Goal: Task Accomplishment & Management: Complete application form

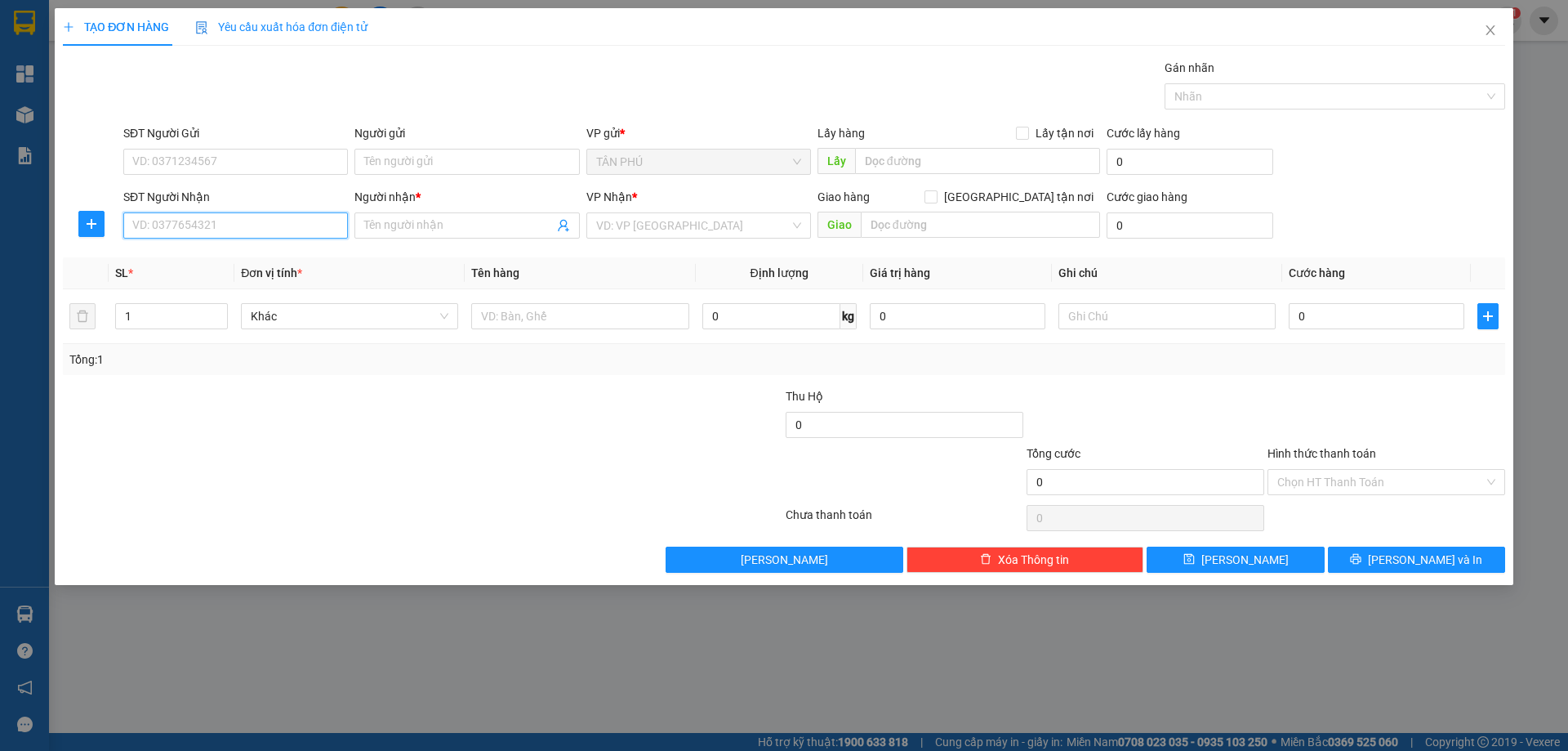
drag, startPoint x: 0, startPoint y: 0, endPoint x: 327, endPoint y: 233, distance: 401.5
click at [327, 233] on input "SĐT Người Nhận" at bounding box center [235, 226] width 224 height 26
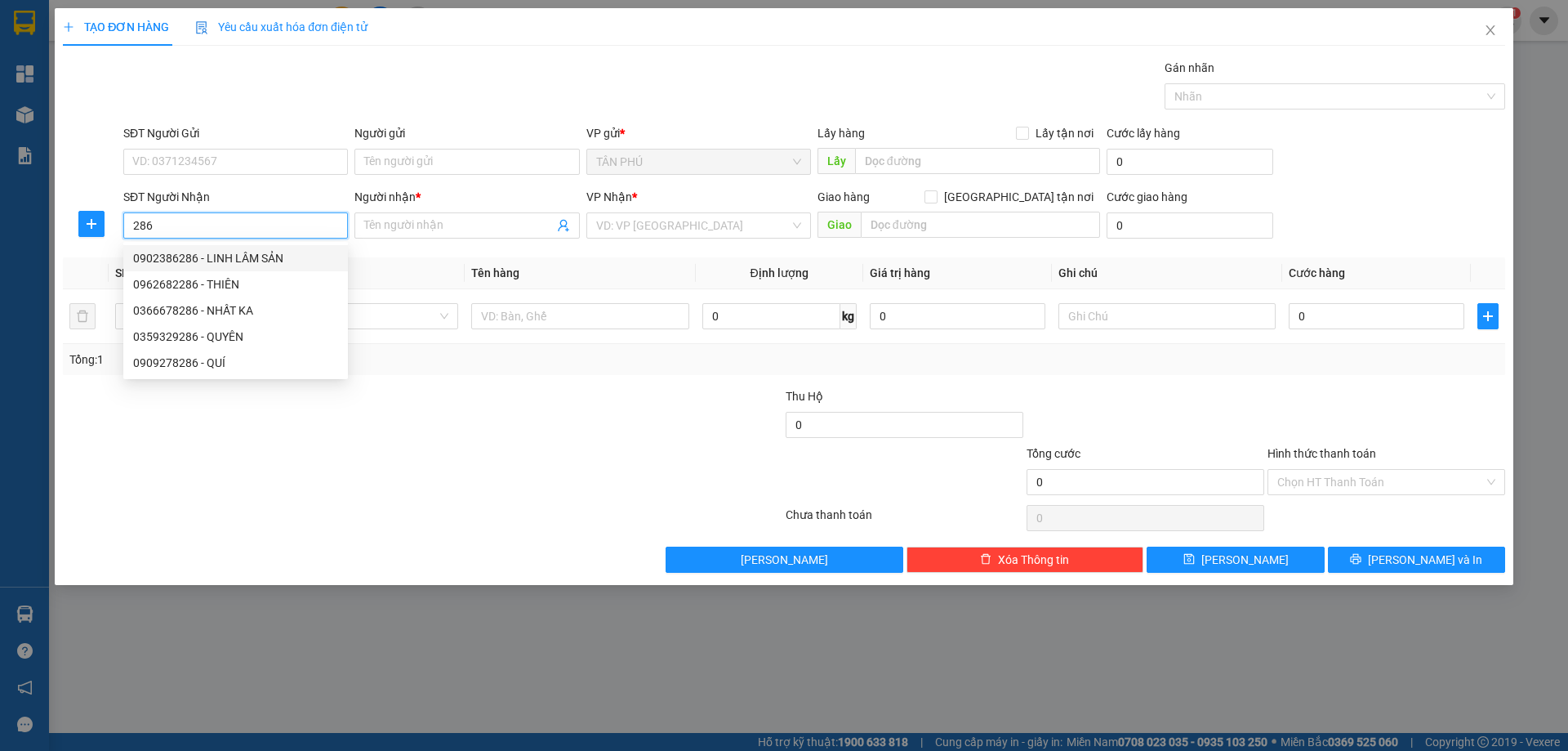
click at [283, 267] on div "0902386286 - LINH LÂM SẢN" at bounding box center [235, 258] width 224 height 26
type input "0902386286"
type input "LINH LÂM SẢN"
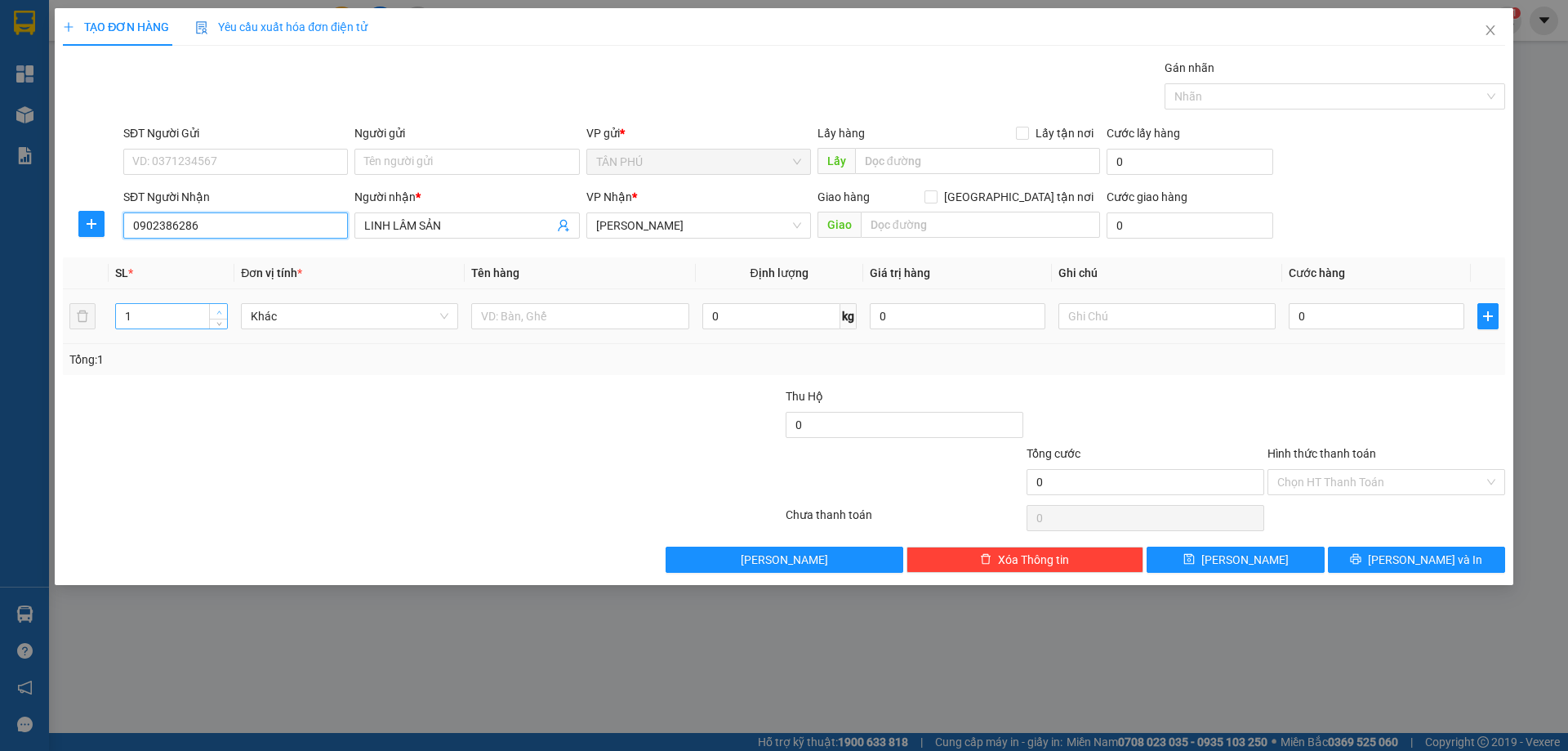
type input "0902386286"
click at [216, 308] on span "up" at bounding box center [218, 312] width 10 height 10
type input "4"
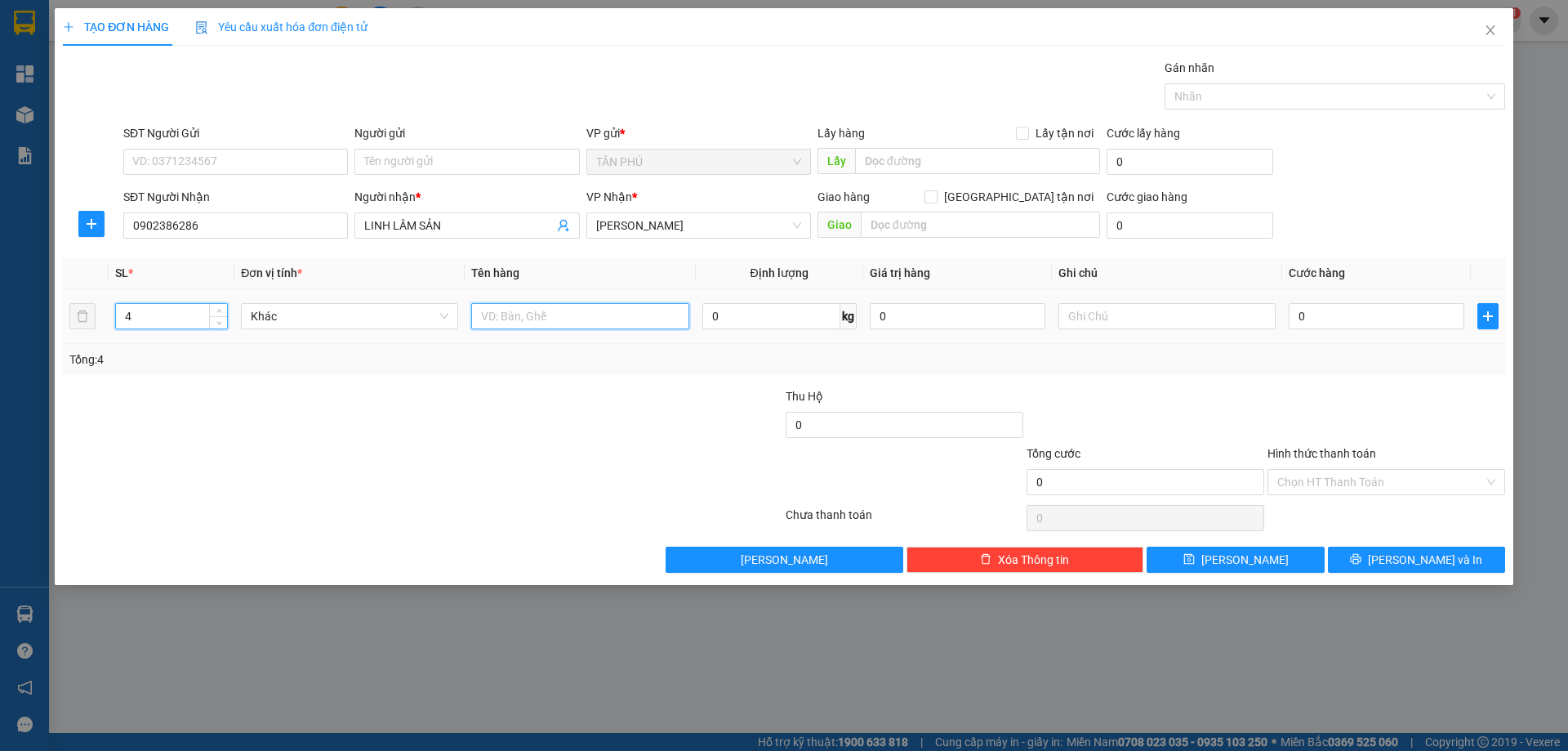
click at [595, 316] on input "text" at bounding box center [580, 316] width 217 height 26
type input "BAO"
click at [1304, 449] on label "Hình thức thanh toán" at bounding box center [1322, 454] width 108 height 13
click at [1304, 470] on input "Hình thức thanh toán" at bounding box center [1381, 482] width 207 height 25
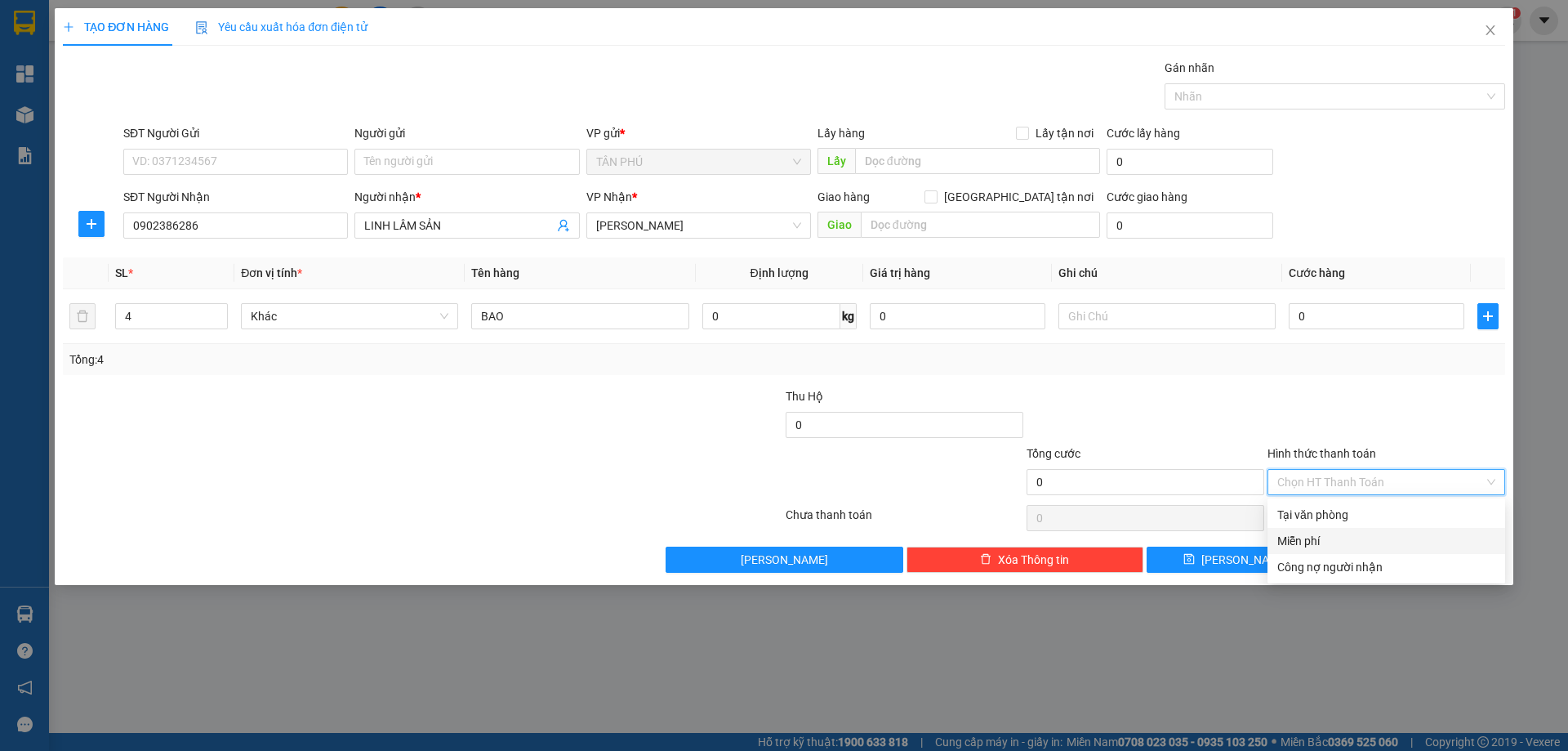
click at [1322, 549] on div "Miễn phí" at bounding box center [1386, 541] width 218 height 18
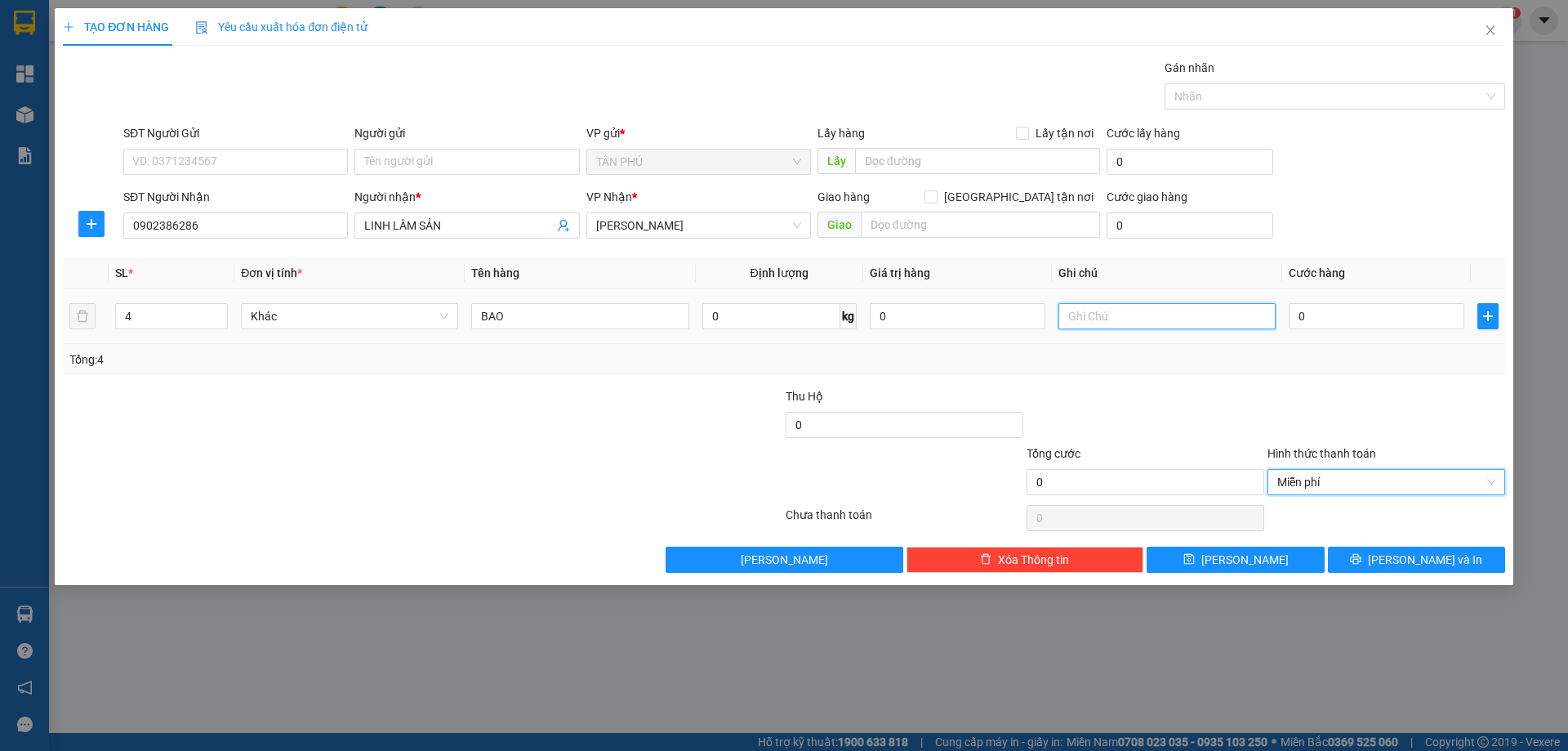
click at [1120, 320] on input "text" at bounding box center [1167, 316] width 217 height 26
type input "C"
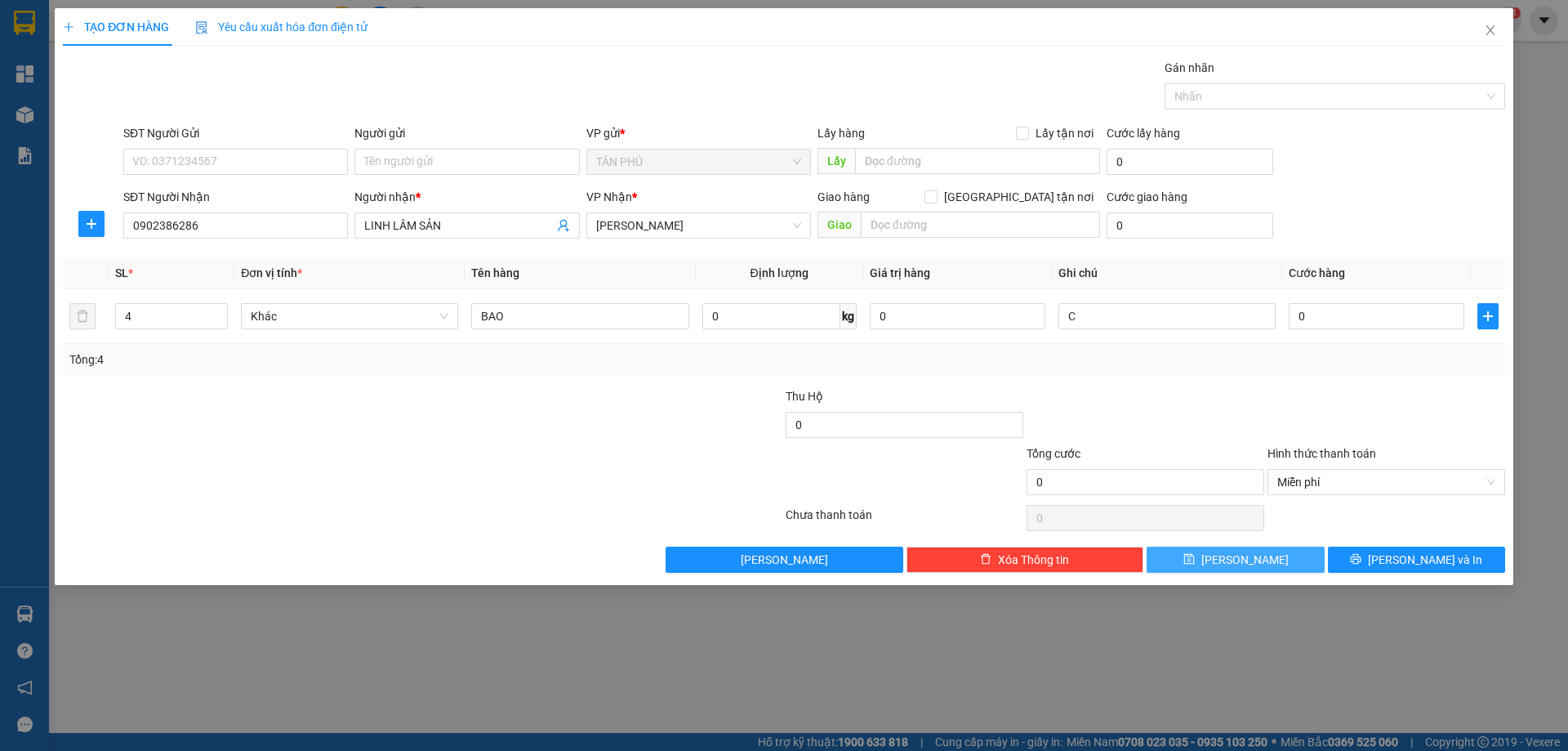
click at [1311, 553] on button "[PERSON_NAME]" at bounding box center [1235, 560] width 177 height 26
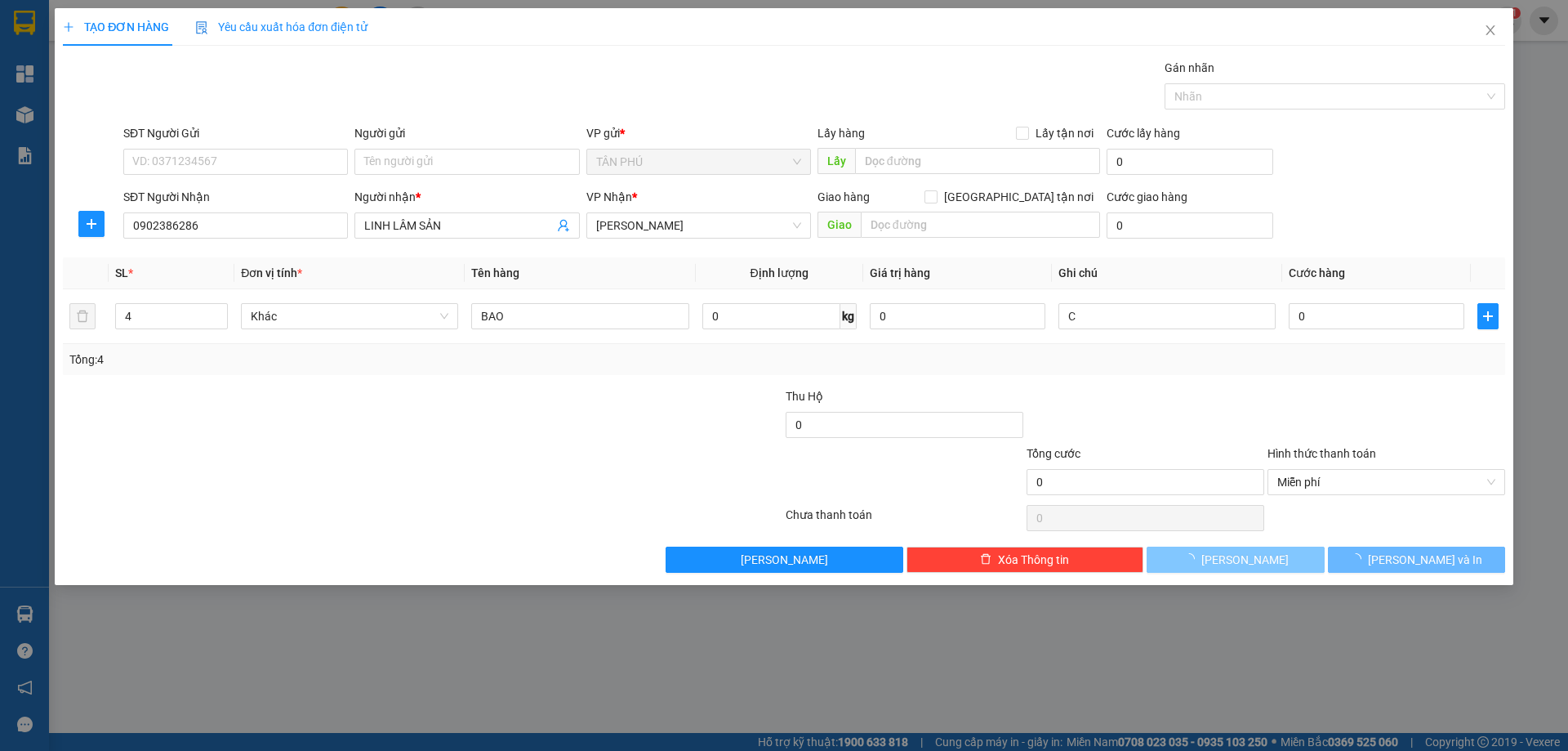
type input "1"
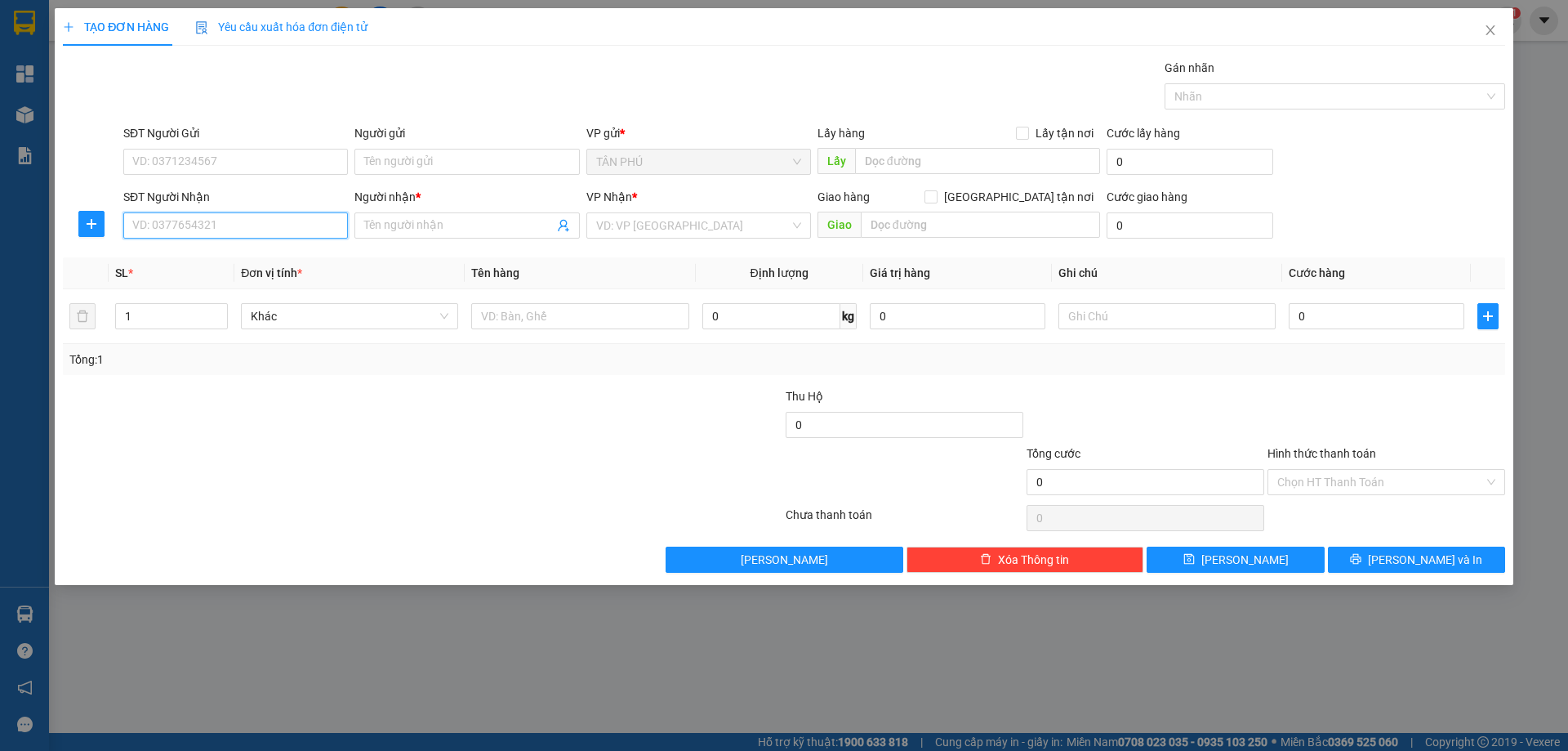
click at [297, 222] on input "SĐT Người Nhận" at bounding box center [235, 226] width 224 height 26
click at [312, 279] on div "0905367170 - VINH 10 TÝ" at bounding box center [236, 284] width 205 height 18
type input "0905367170"
type input "VINH 10 TÝ"
type input "0905367170"
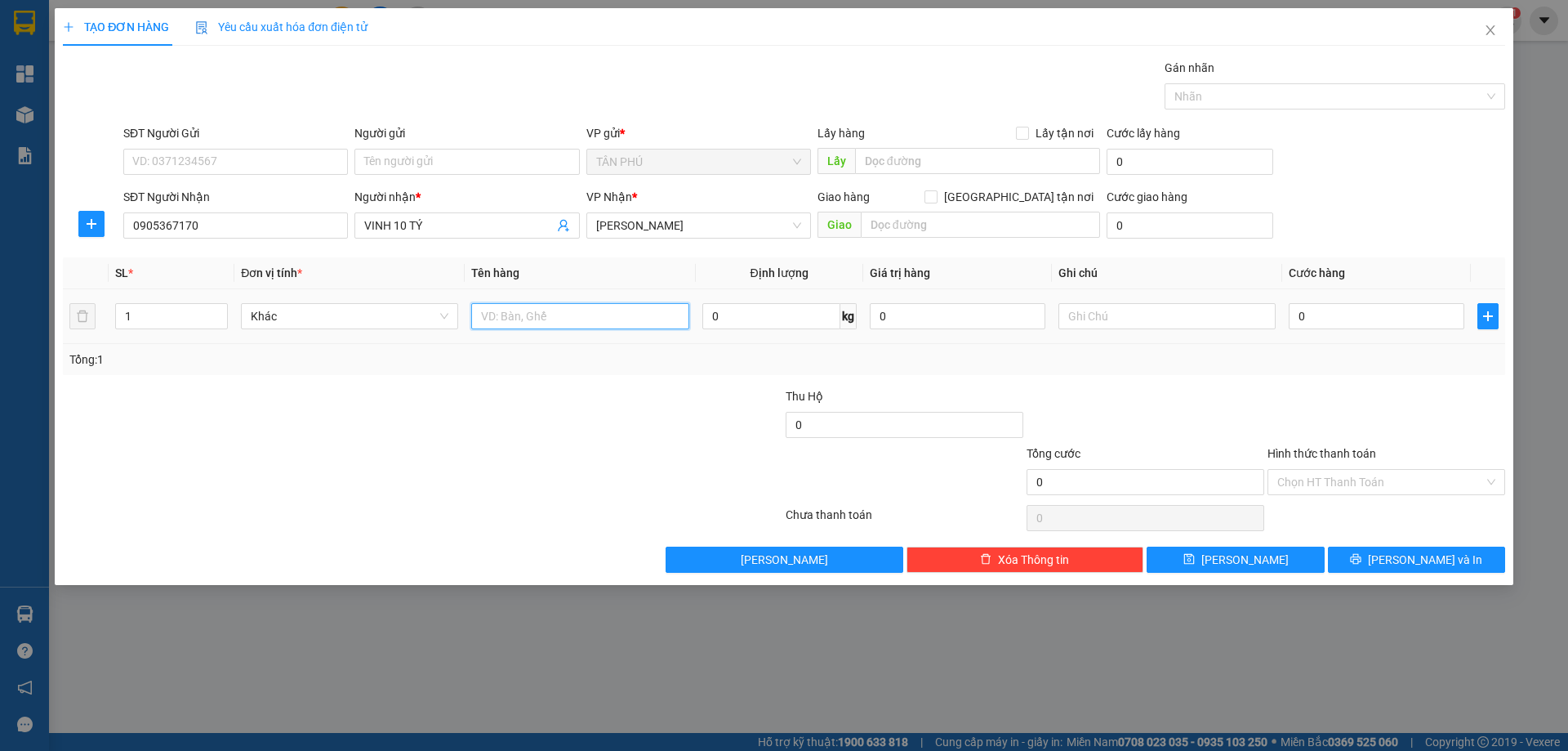
click at [494, 316] on input "text" at bounding box center [580, 316] width 217 height 26
type input "1BAO"
click at [1158, 311] on input "text" at bounding box center [1167, 316] width 217 height 26
type input "C"
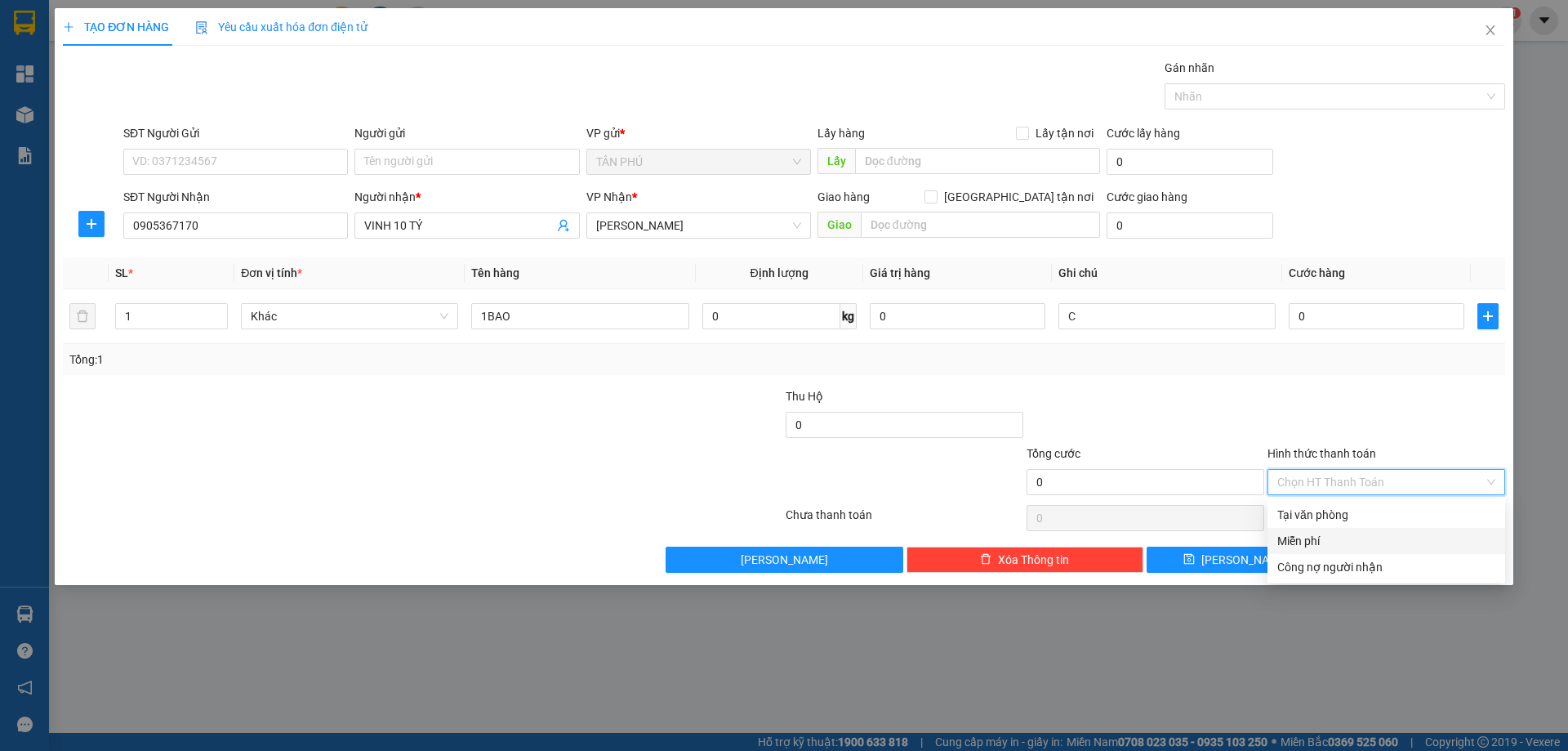
click at [1314, 491] on input "Hình thức thanh toán" at bounding box center [1381, 482] width 207 height 25
click at [1317, 541] on div "Miễn phí" at bounding box center [1386, 541] width 218 height 18
click at [1346, 562] on button "[PERSON_NAME] và In" at bounding box center [1417, 560] width 177 height 26
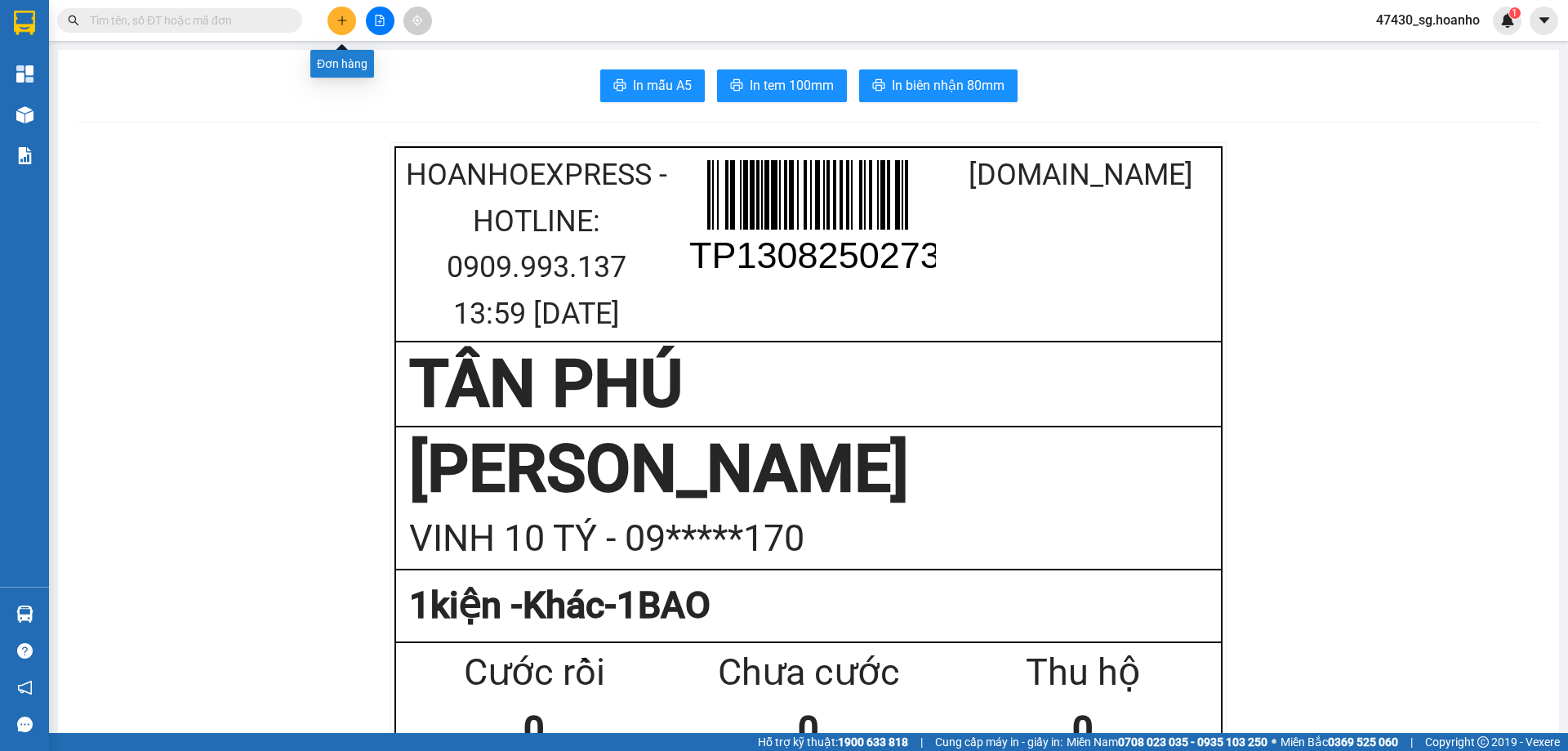
click at [341, 16] on icon "plus" at bounding box center [343, 21] width 11 height 12
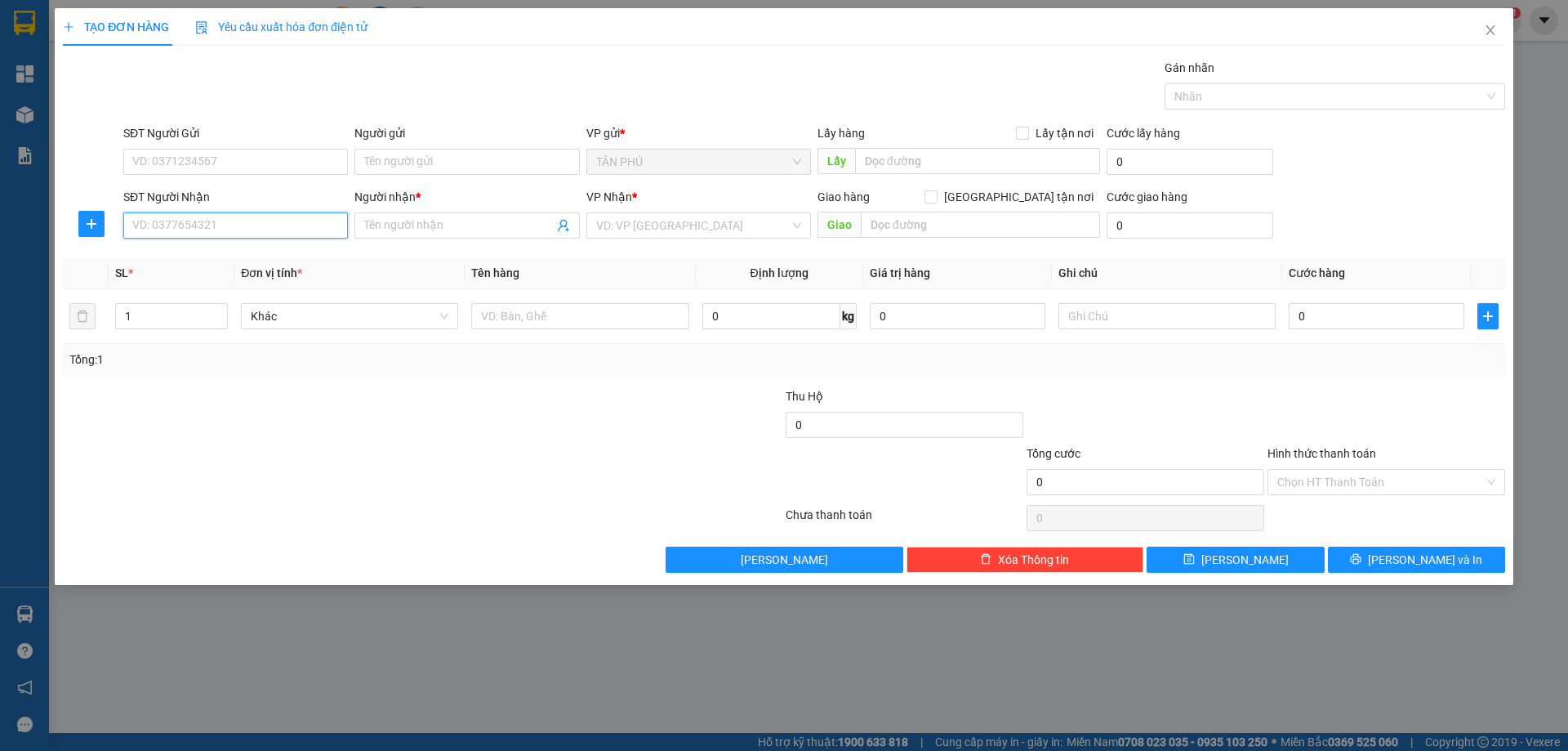
click at [209, 228] on input "SĐT Người Nhận" at bounding box center [235, 226] width 224 height 26
click at [227, 258] on div "0919168099 - A XUÂN" at bounding box center [236, 258] width 205 height 18
type input "0919168099"
type input "A XUÂN"
type input "0919168099"
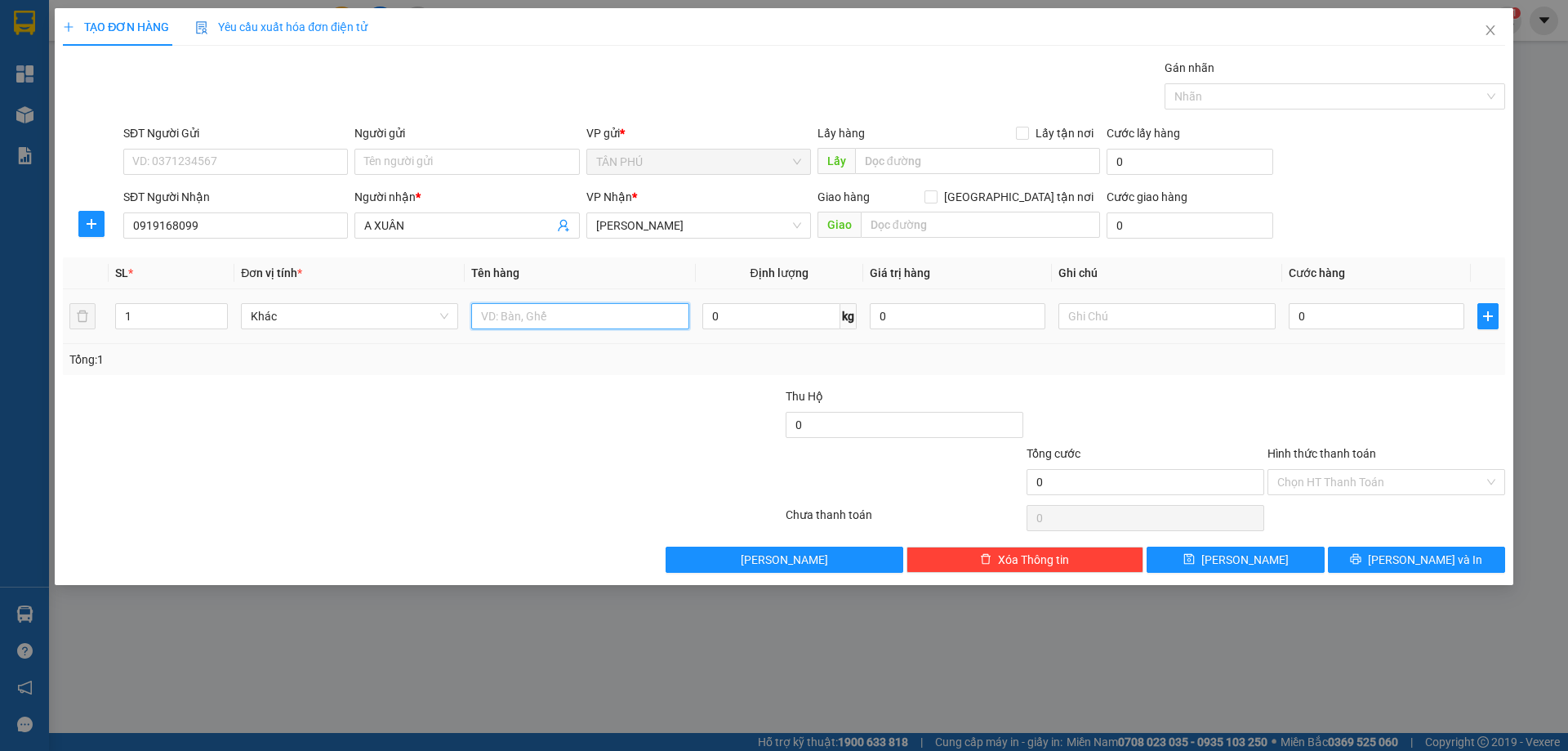
click at [487, 313] on input "text" at bounding box center [580, 316] width 217 height 26
type input "1BAO"
click at [1118, 313] on input "text" at bounding box center [1167, 316] width 217 height 26
type input "C"
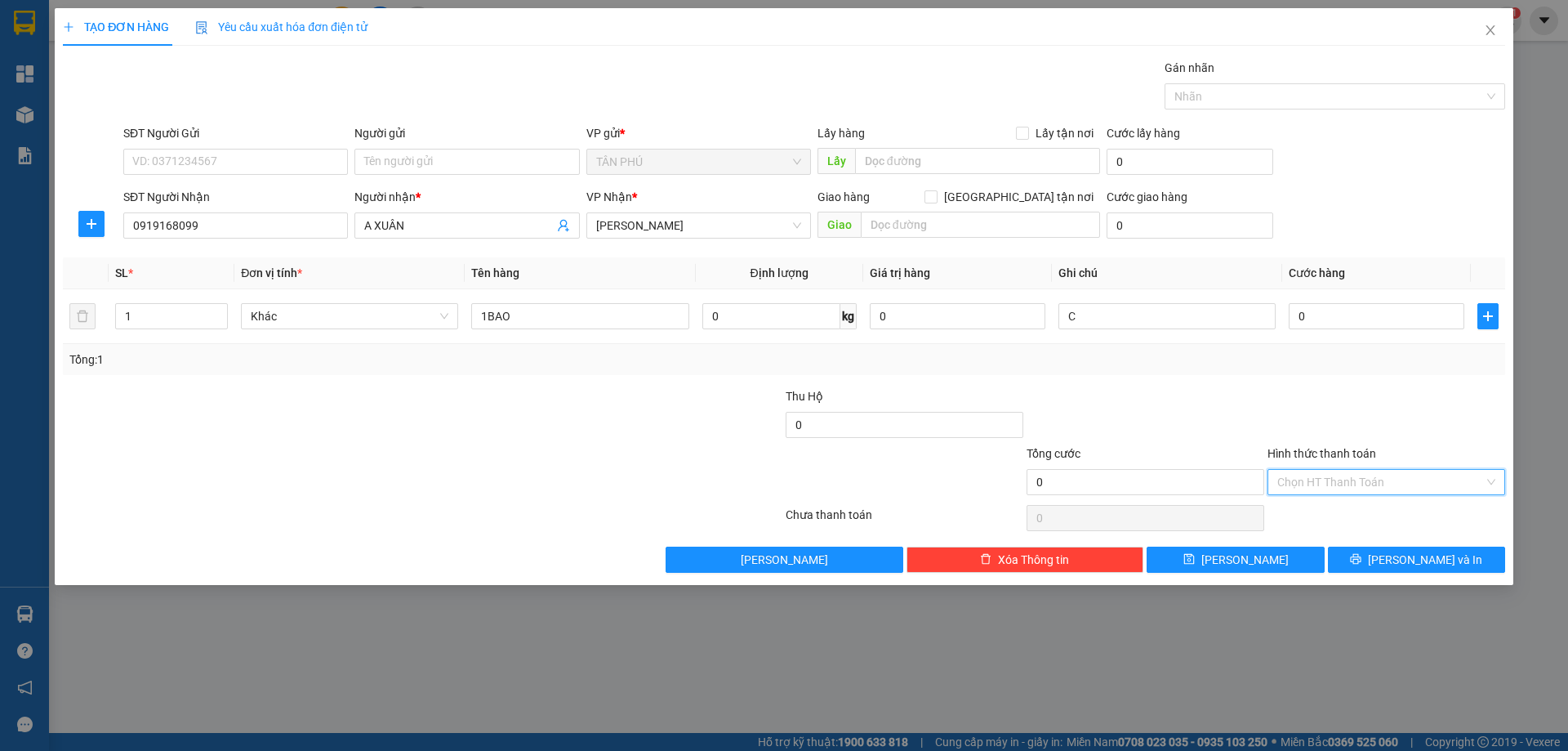
click at [1380, 488] on input "Hình thức thanh toán" at bounding box center [1381, 482] width 207 height 25
click at [1379, 542] on div "Miễn phí" at bounding box center [1386, 541] width 218 height 18
click at [1410, 566] on span "[PERSON_NAME] và In" at bounding box center [1424, 560] width 114 height 18
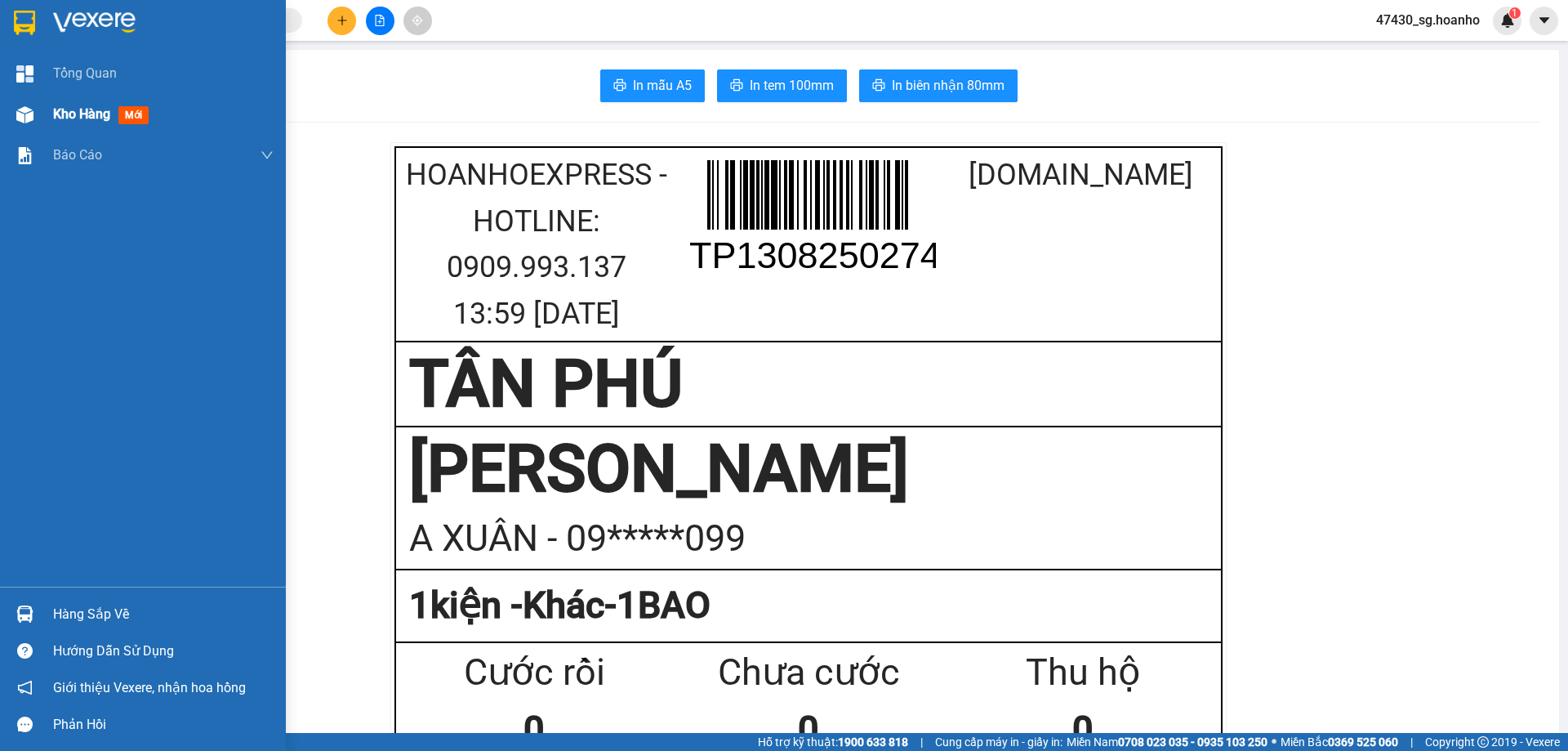
click at [55, 113] on span "Kho hàng" at bounding box center [82, 113] width 57 height 16
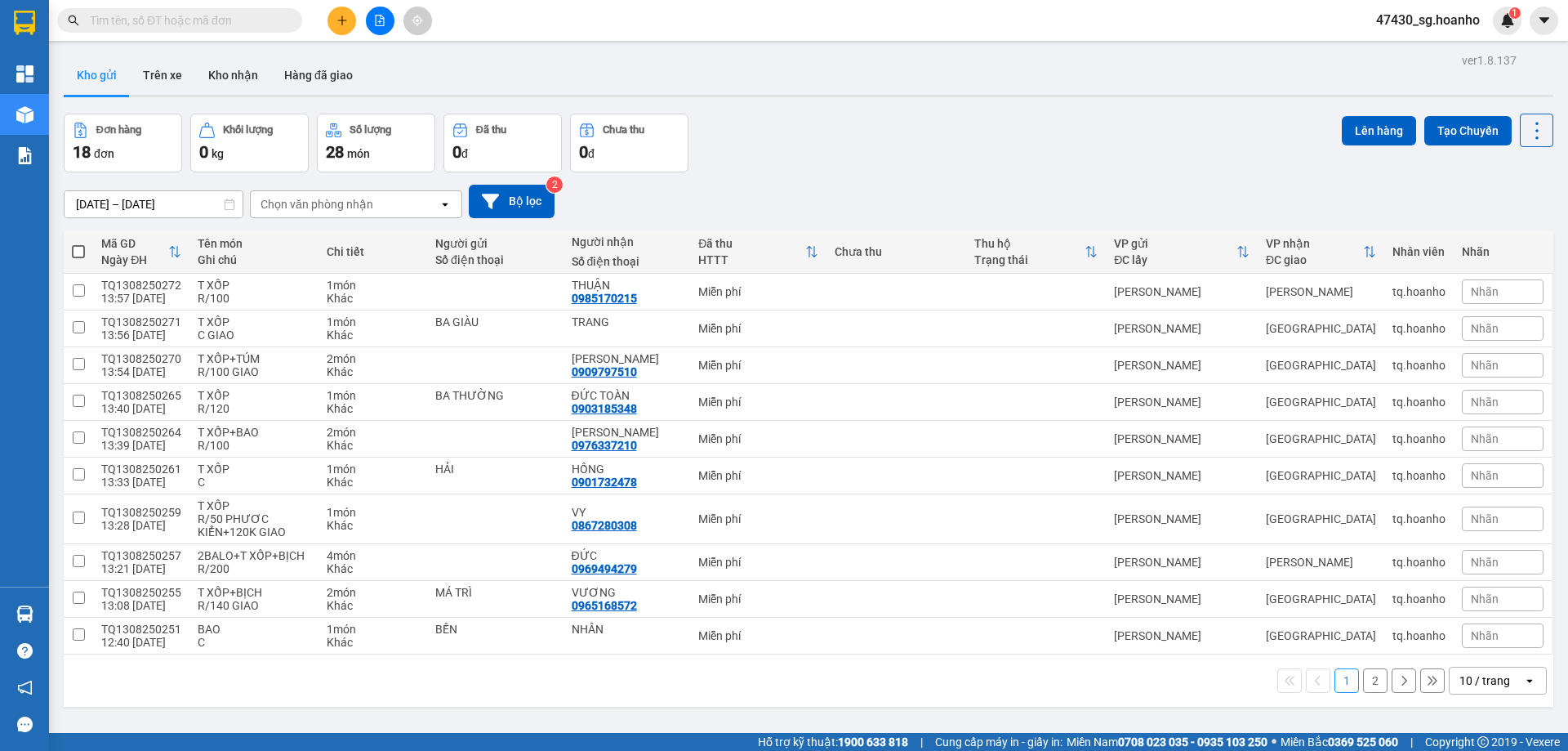
click at [1363, 680] on button "2" at bounding box center [1375, 680] width 25 height 25
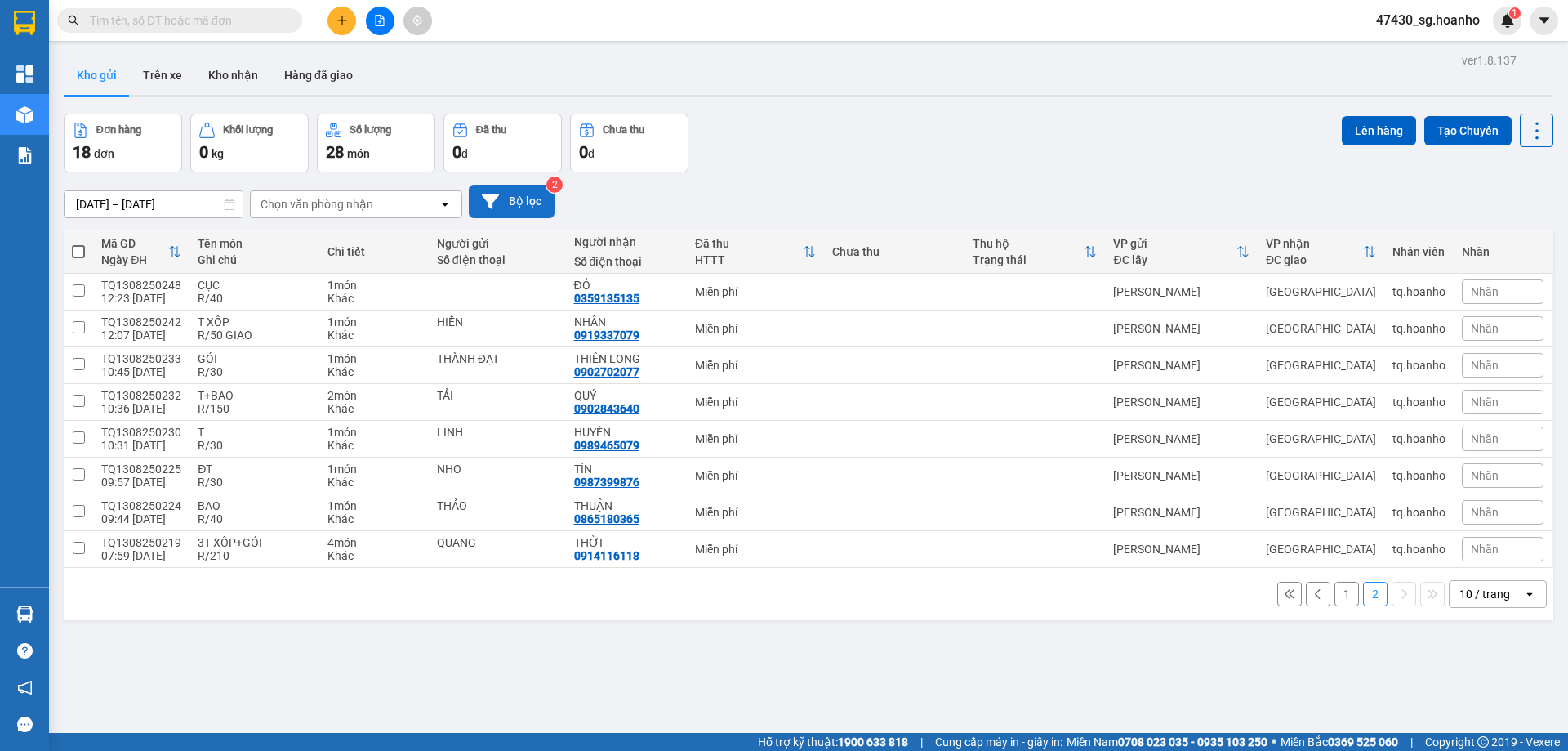
click at [542, 202] on button "Bộ lọc" at bounding box center [512, 201] width 85 height 34
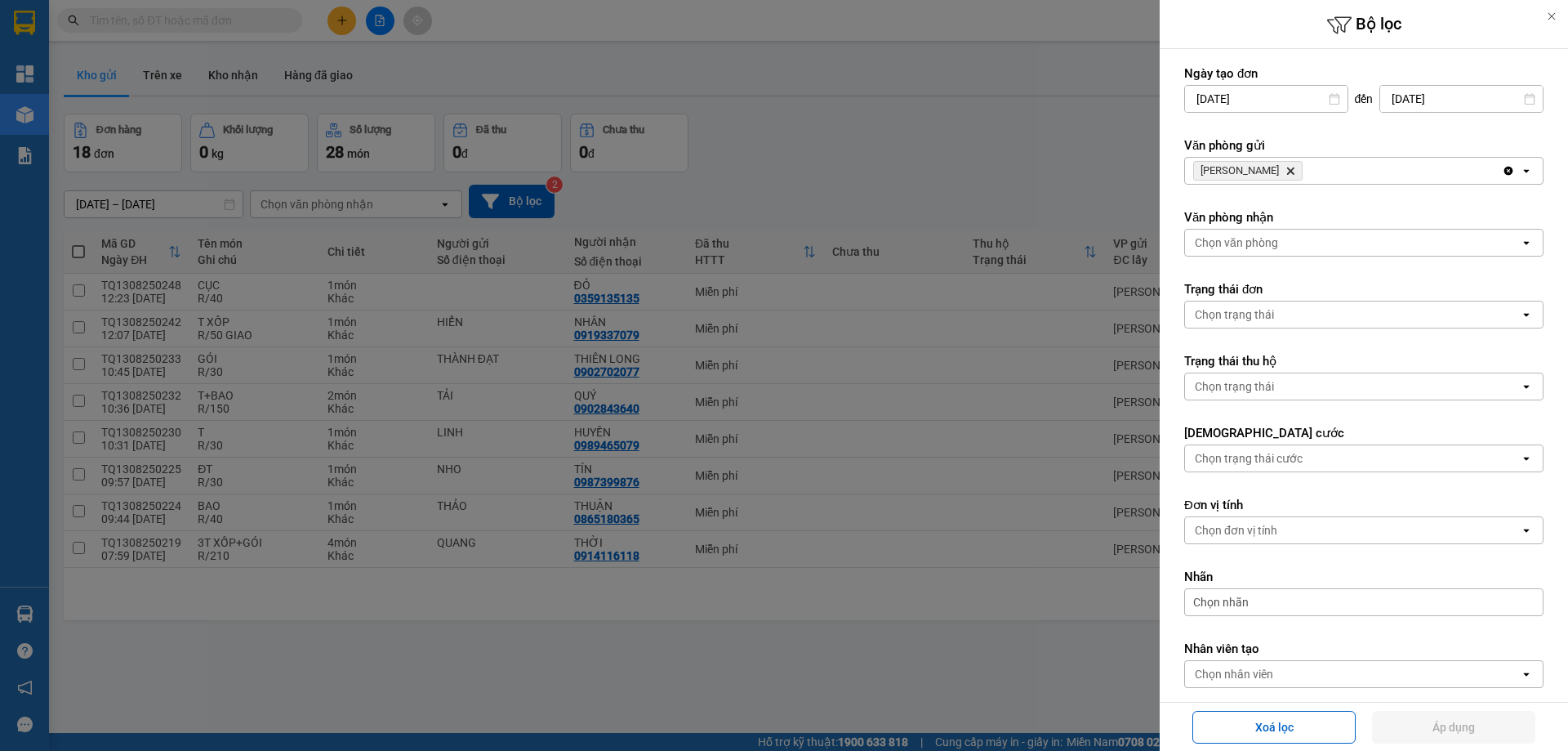
click at [1287, 172] on icon "TAM QUAN, close by backspace" at bounding box center [1290, 171] width 7 height 7
click at [1267, 172] on div "Chọn văn phòng" at bounding box center [1236, 171] width 83 height 16
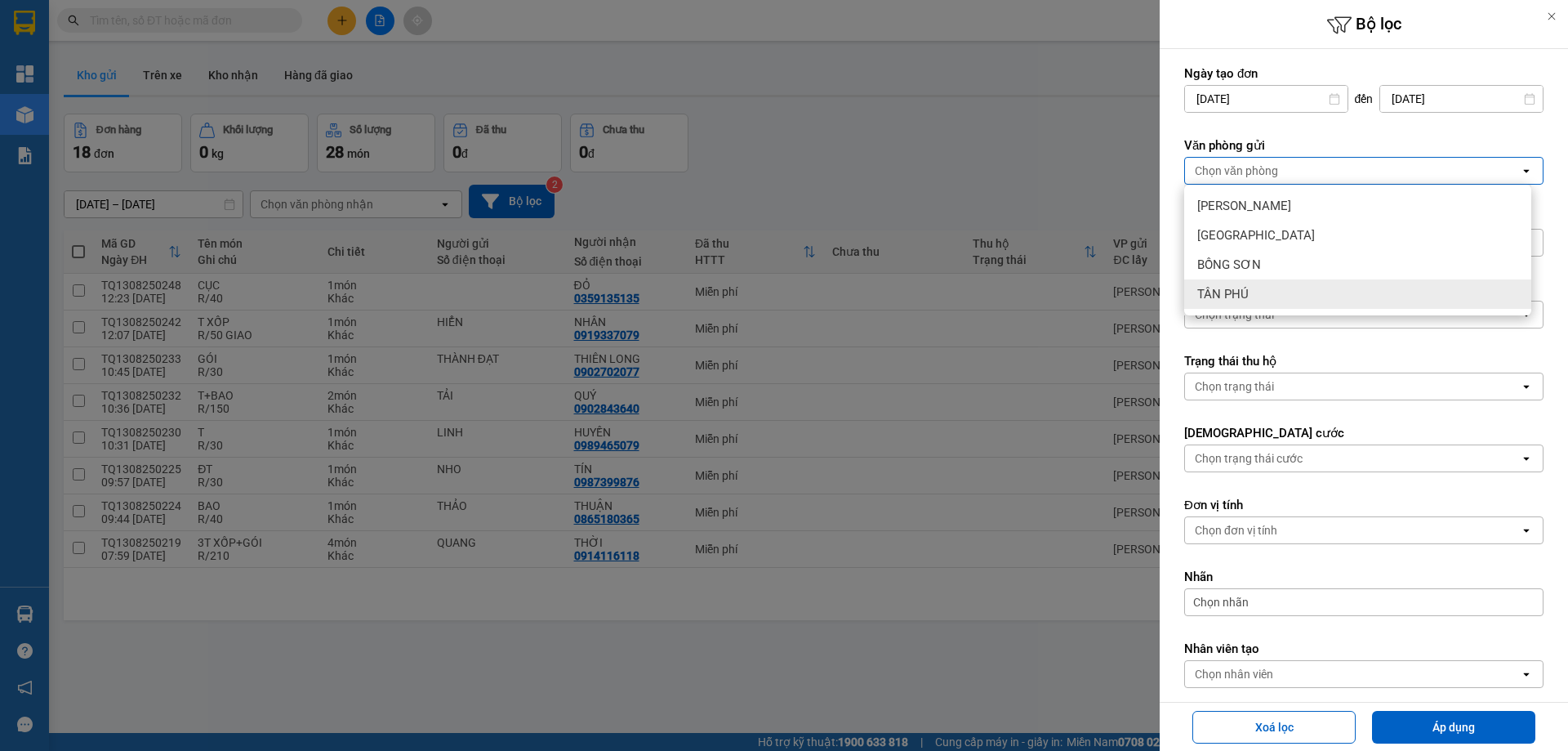
click at [1293, 292] on div "TÂN PHÚ" at bounding box center [1358, 294] width 347 height 30
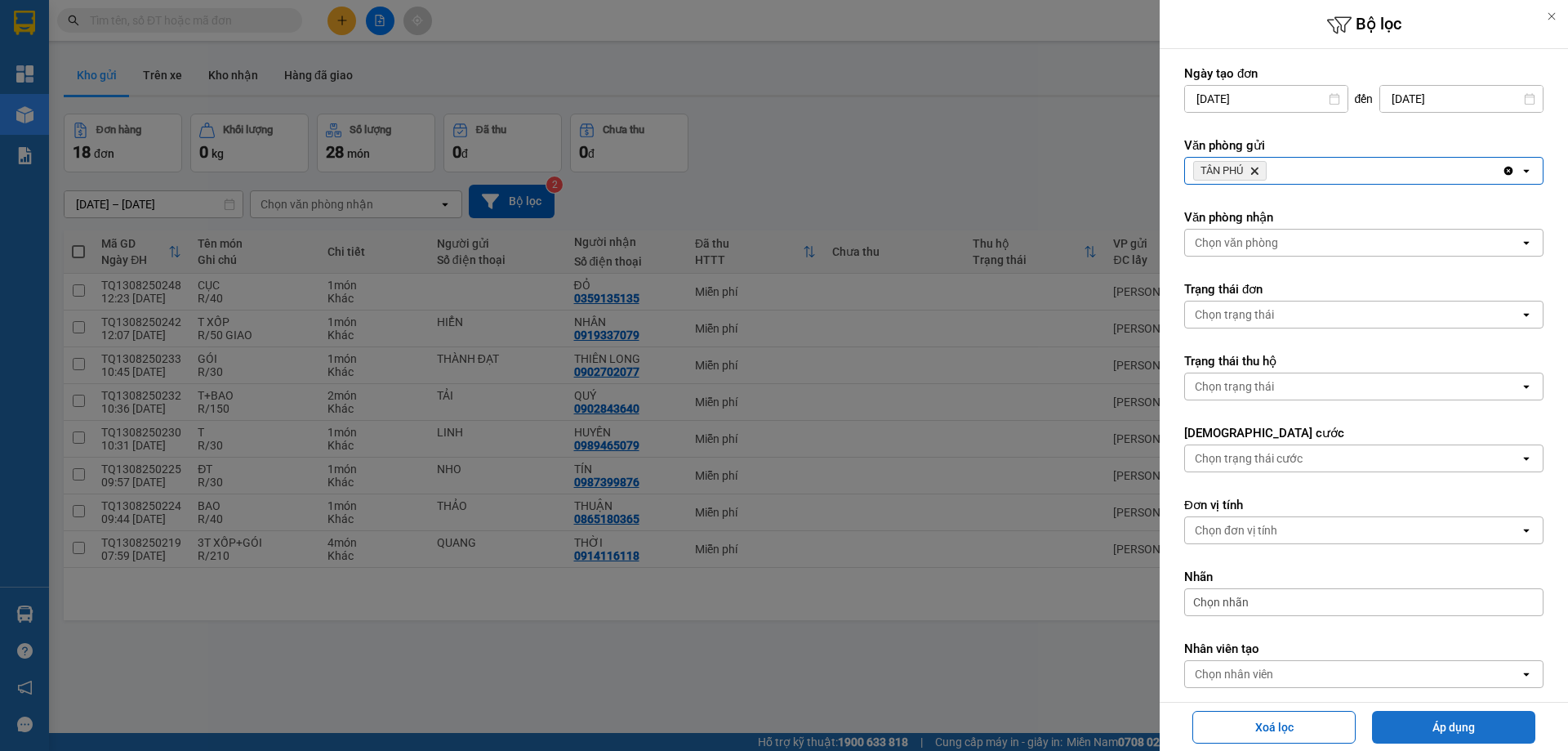
click at [1456, 714] on button "Áp dụng" at bounding box center [1453, 727] width 163 height 33
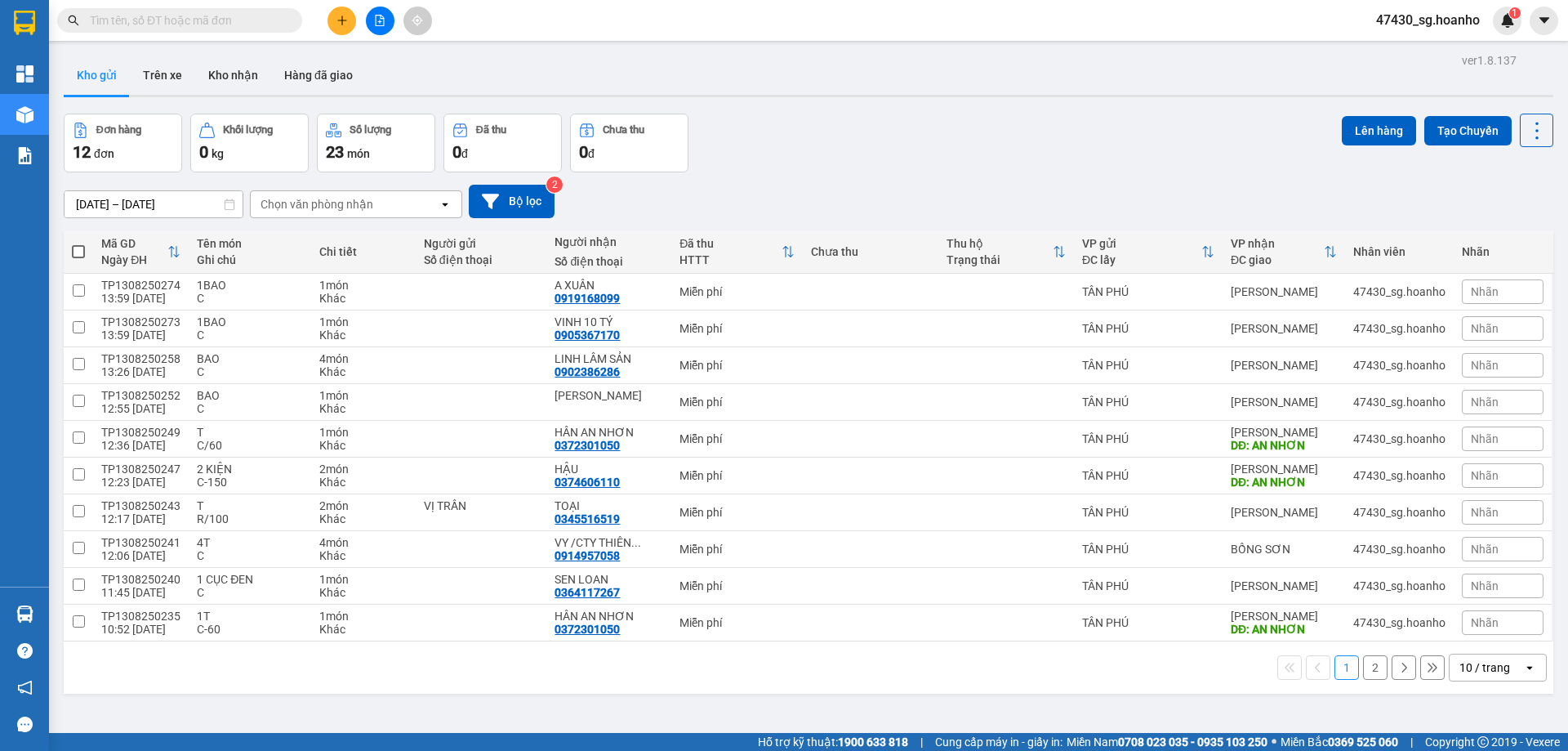
click at [1365, 671] on button "2" at bounding box center [1375, 667] width 25 height 25
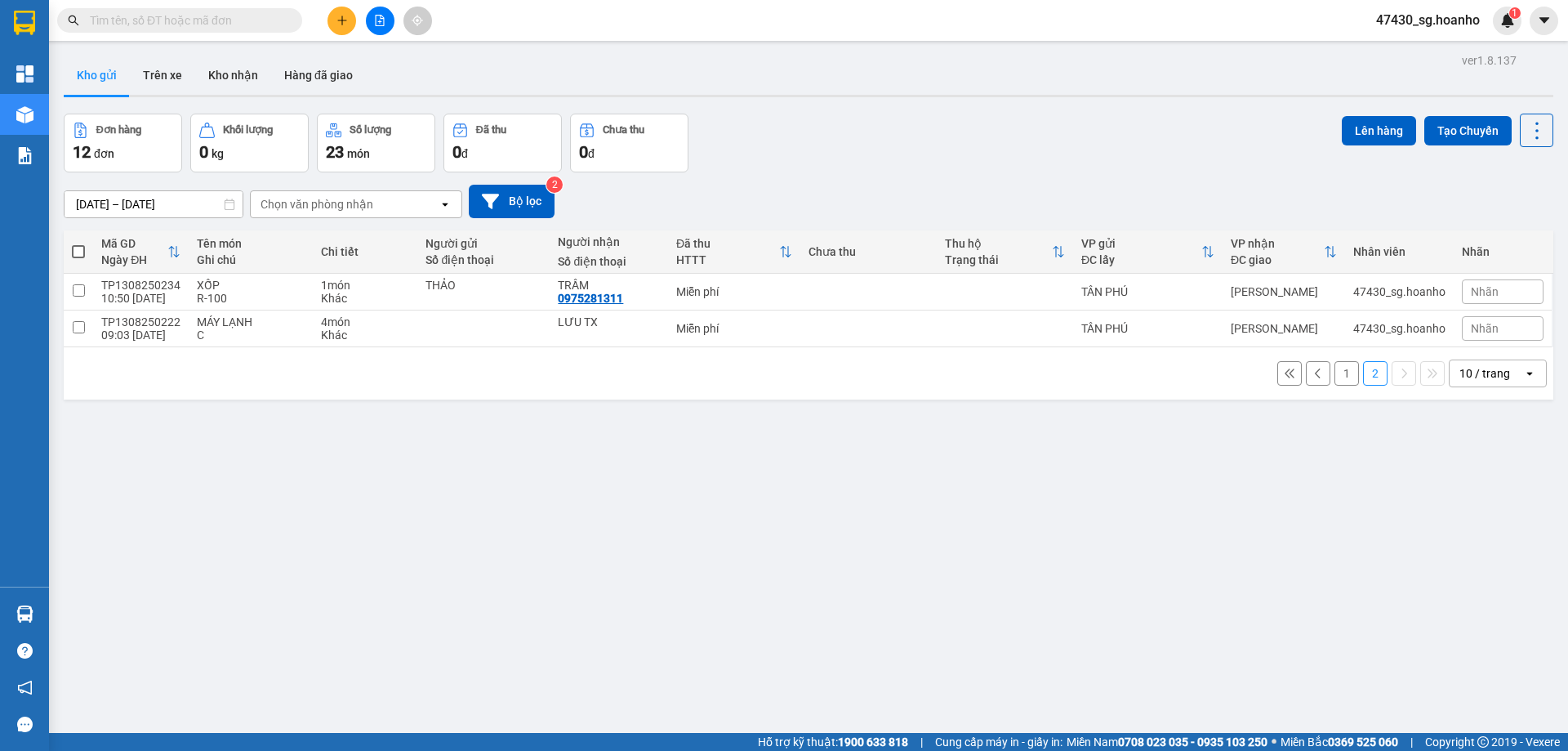
click at [1335, 373] on button "1" at bounding box center [1347, 373] width 25 height 25
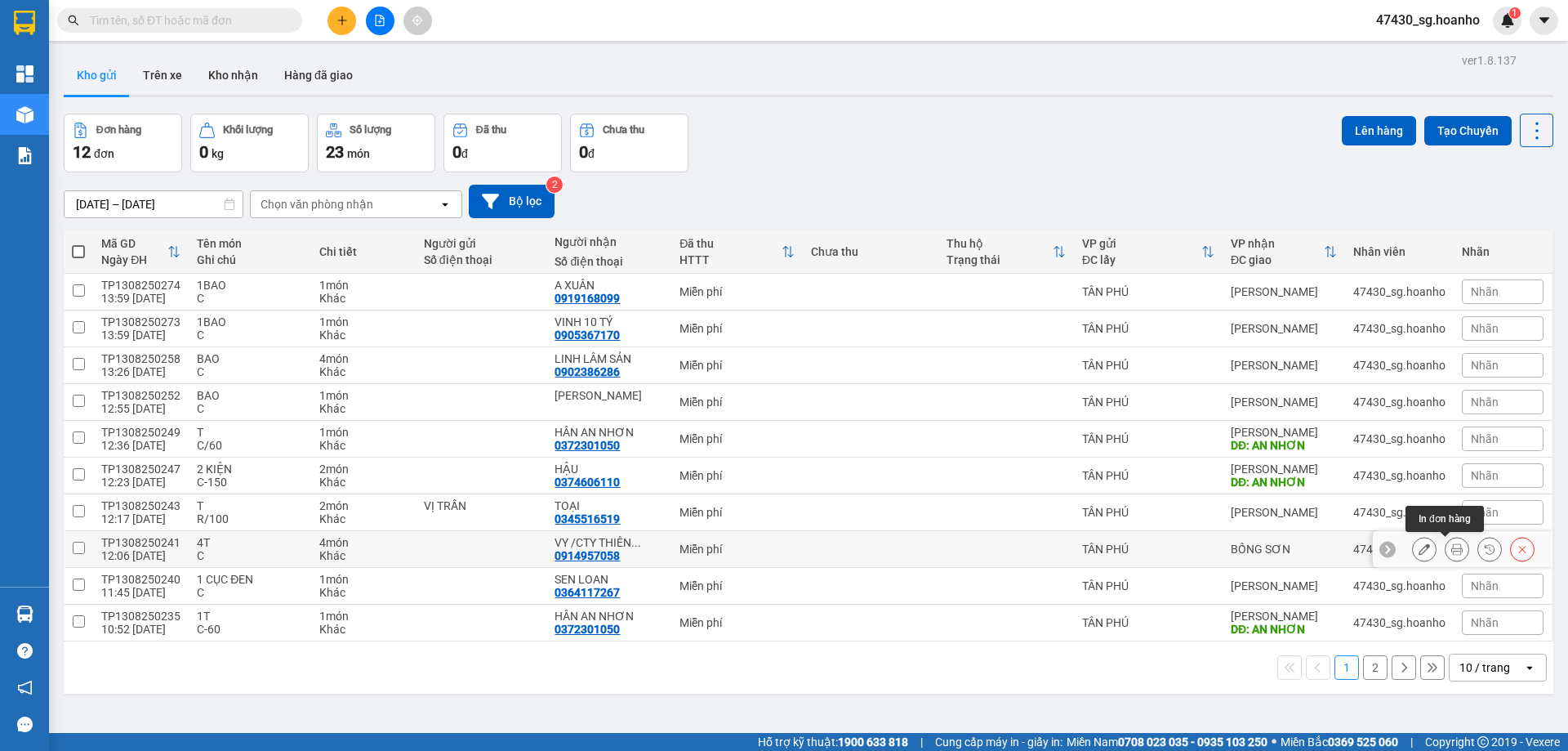
click at [1446, 549] on button at bounding box center [1457, 549] width 23 height 29
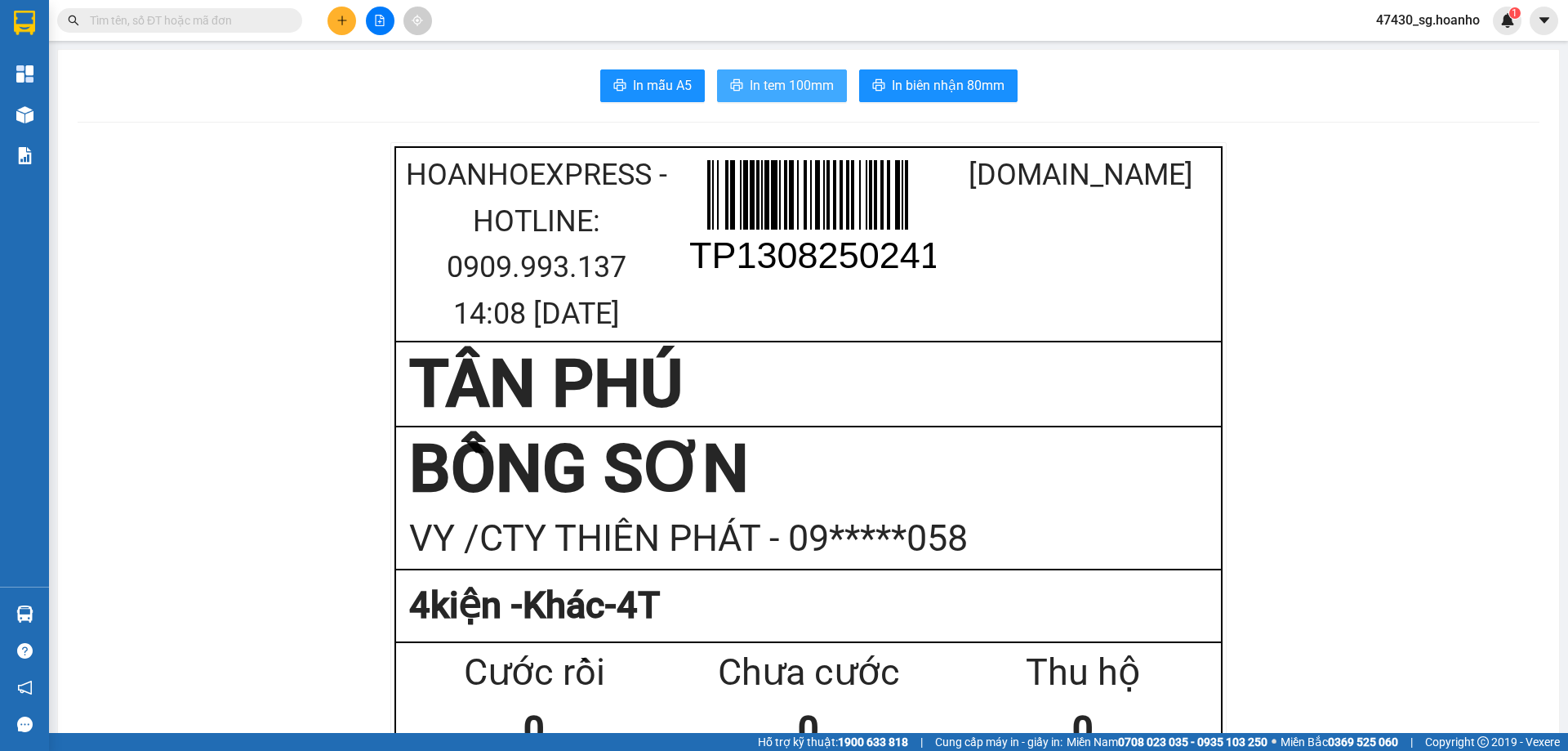
click at [809, 85] on span "In tem 100mm" at bounding box center [792, 85] width 84 height 21
click at [345, 12] on button at bounding box center [342, 21] width 29 height 29
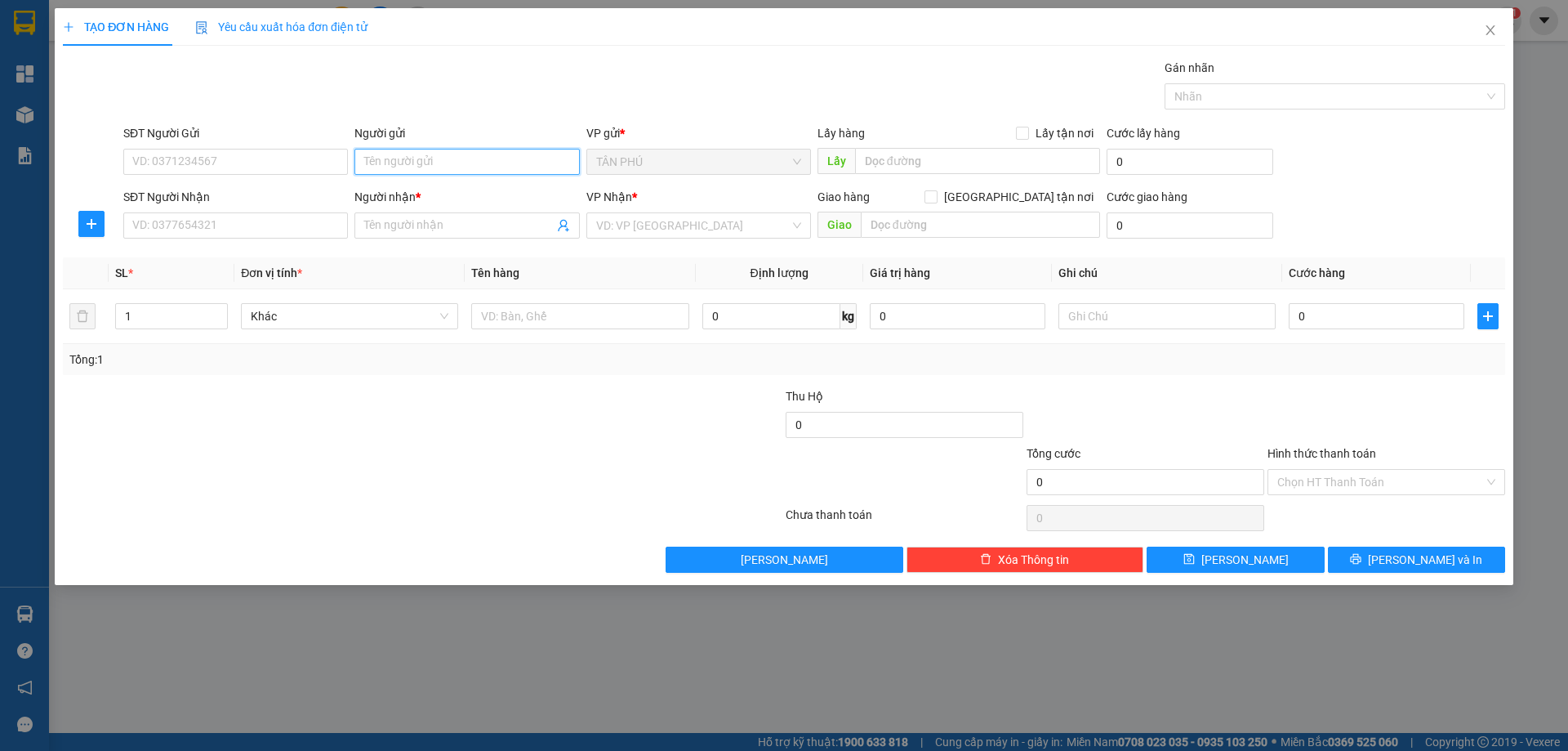
click at [400, 164] on input "Người gửi" at bounding box center [467, 162] width 224 height 26
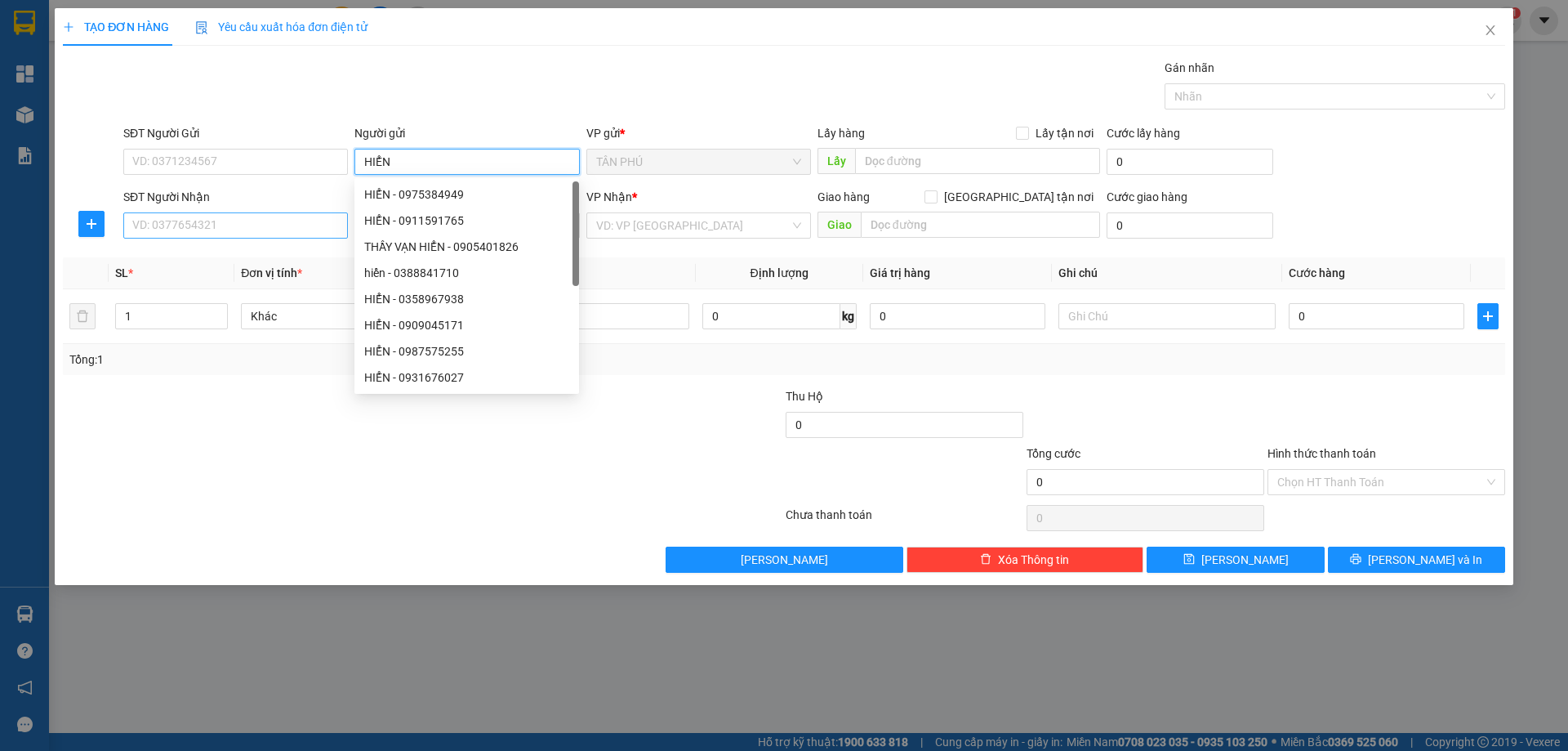
type input "HIỂN"
click at [199, 228] on input "SĐT Người Nhận" at bounding box center [235, 226] width 224 height 26
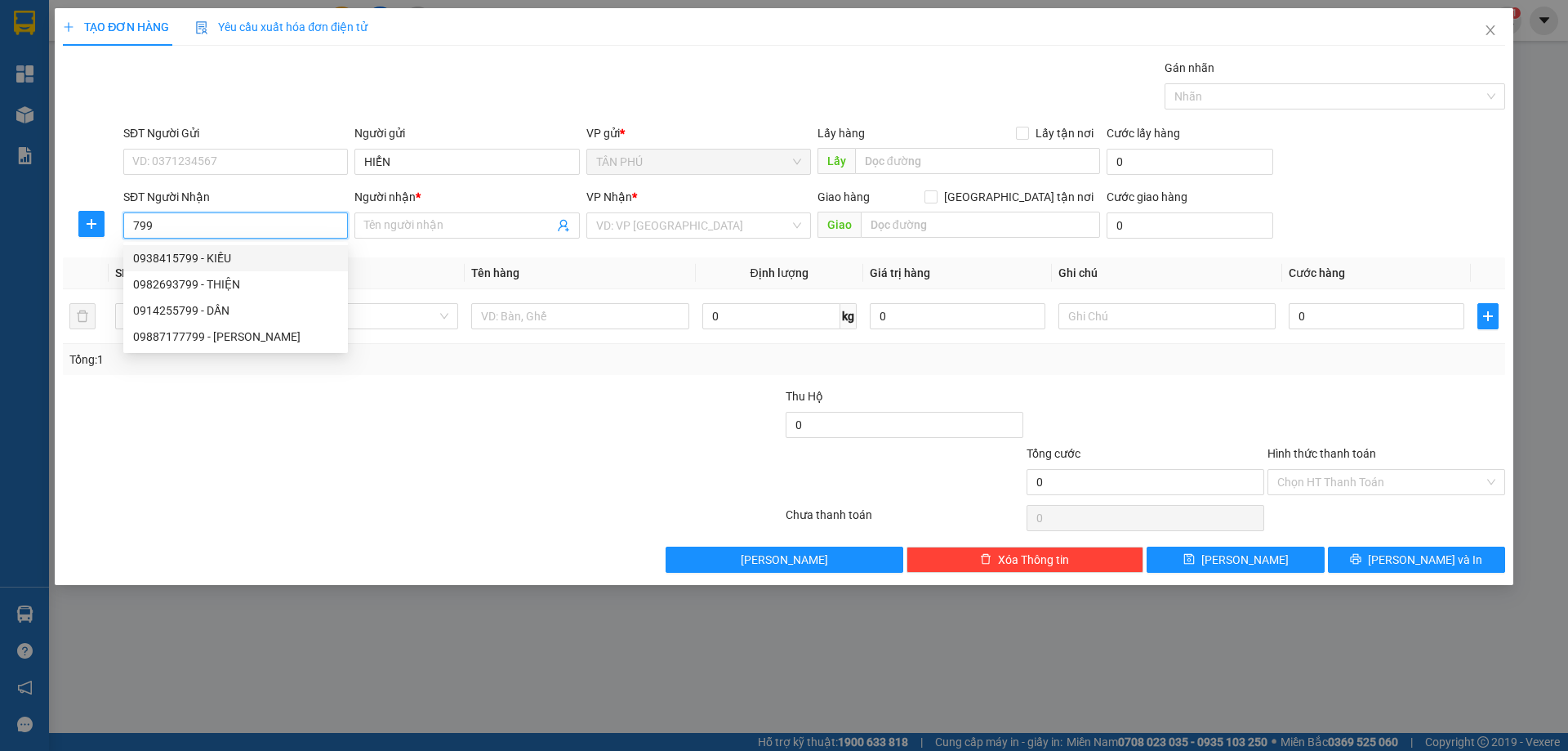
click at [283, 260] on div "0938415799 - KIỀU" at bounding box center [236, 258] width 205 height 18
type input "0938415799"
type input "KIỀU"
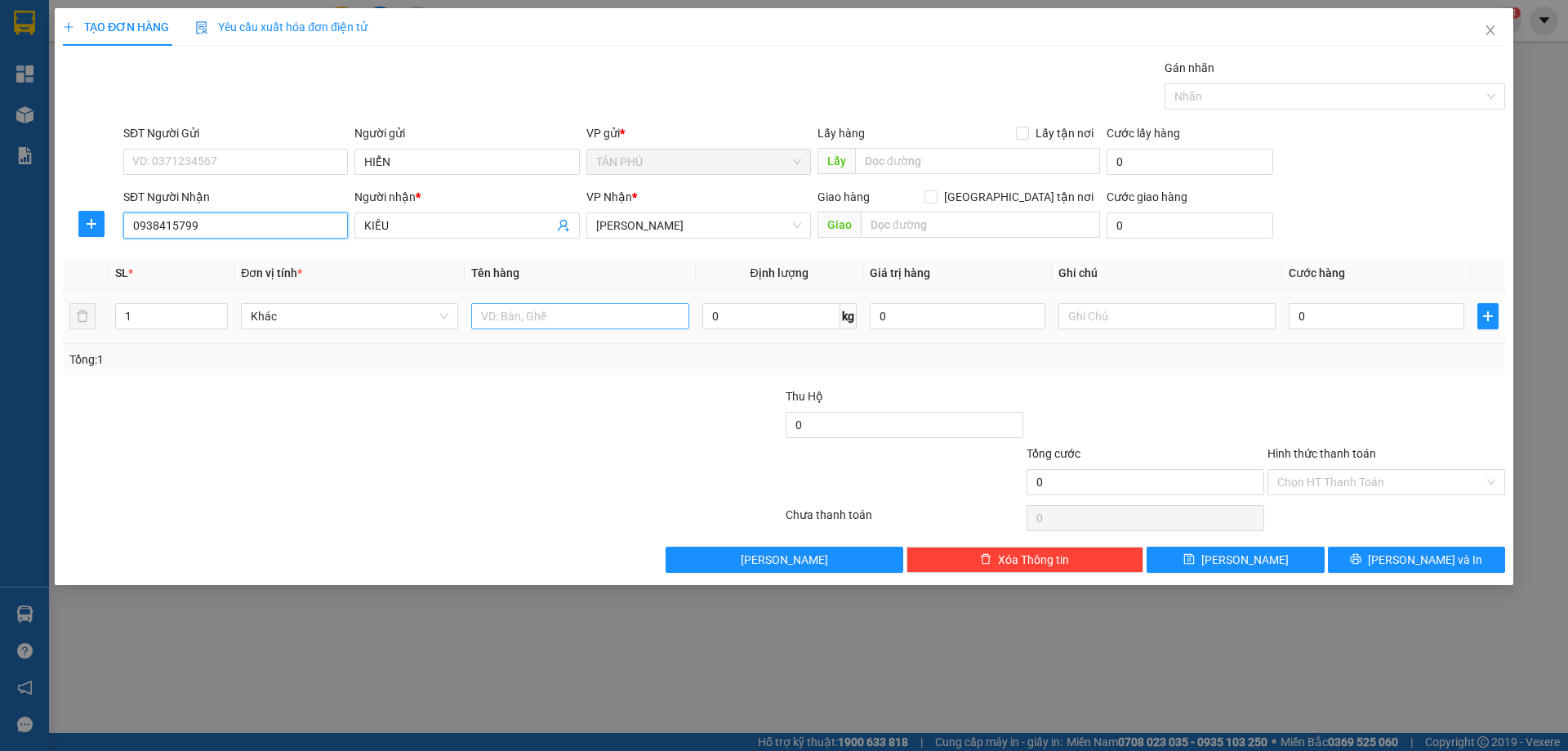
type input "0938415799"
click at [521, 315] on input "text" at bounding box center [580, 316] width 217 height 26
type input "1T"
click at [1184, 316] on input "text" at bounding box center [1167, 316] width 217 height 26
type input "R-100"
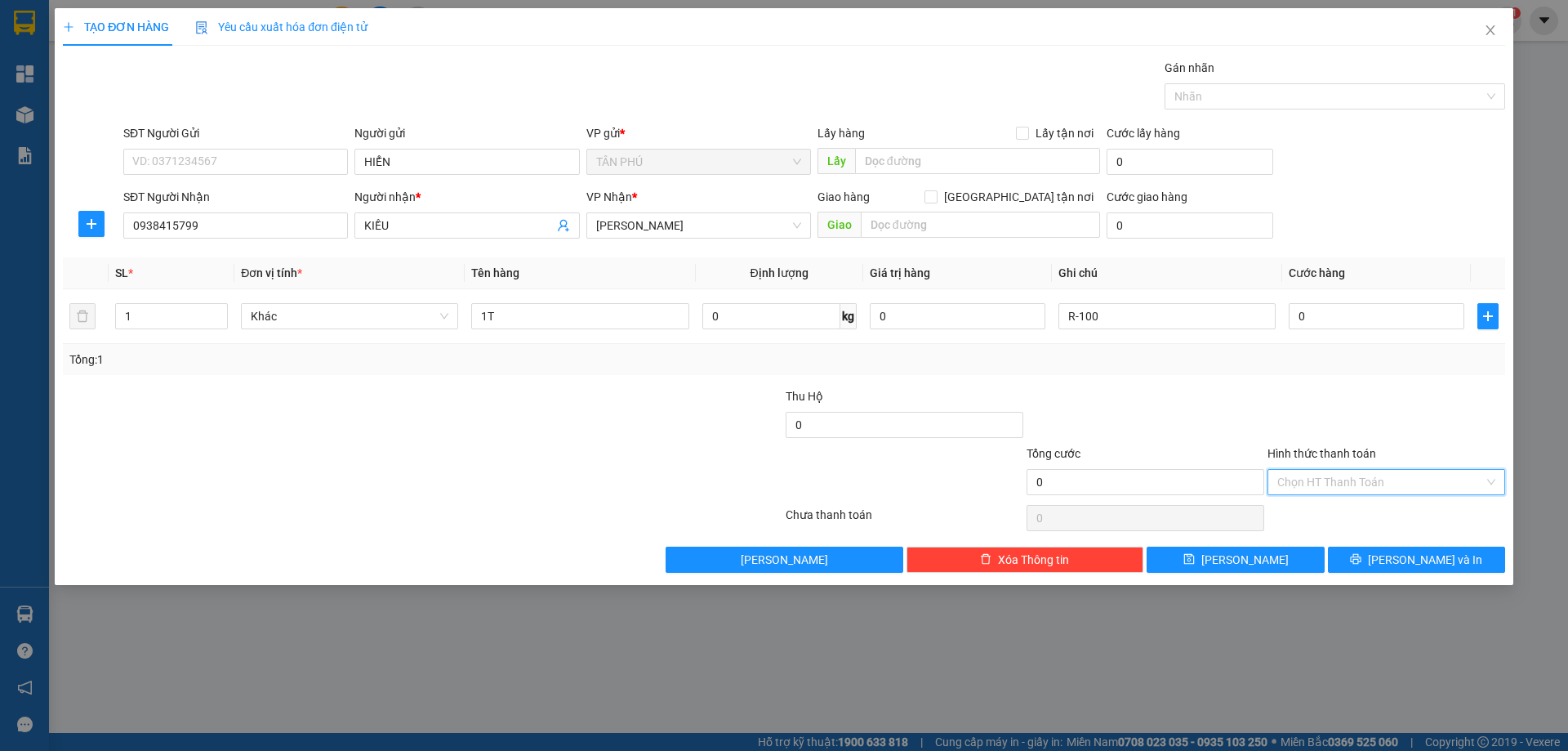
click at [1366, 485] on input "Hình thức thanh toán" at bounding box center [1381, 482] width 207 height 25
click at [1369, 542] on div "Miễn phí" at bounding box center [1386, 541] width 218 height 18
click at [1405, 563] on span "[PERSON_NAME] và In" at bounding box center [1424, 560] width 114 height 18
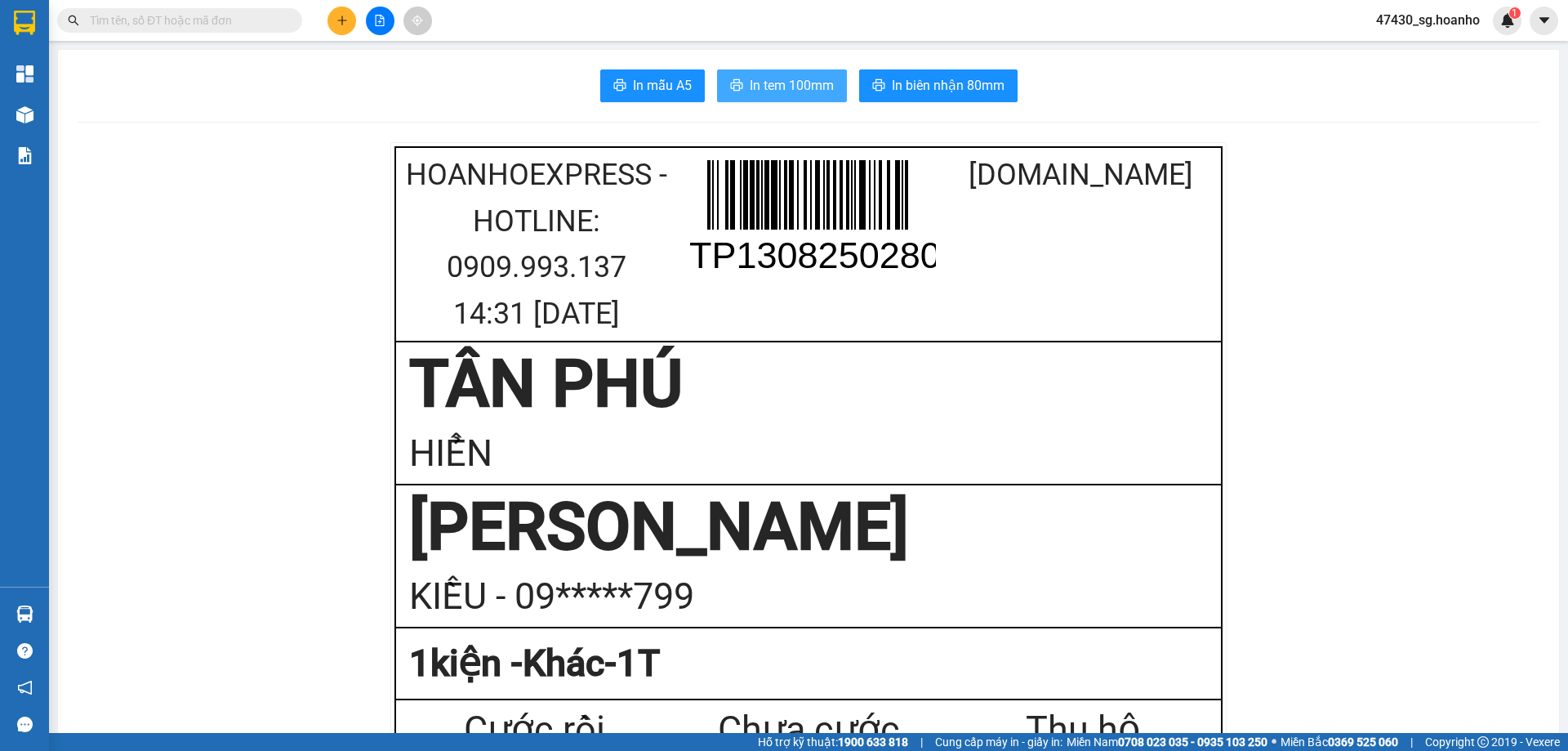
click at [815, 83] on span "In tem 100mm" at bounding box center [792, 85] width 84 height 21
click at [338, 22] on icon "plus" at bounding box center [343, 21] width 11 height 12
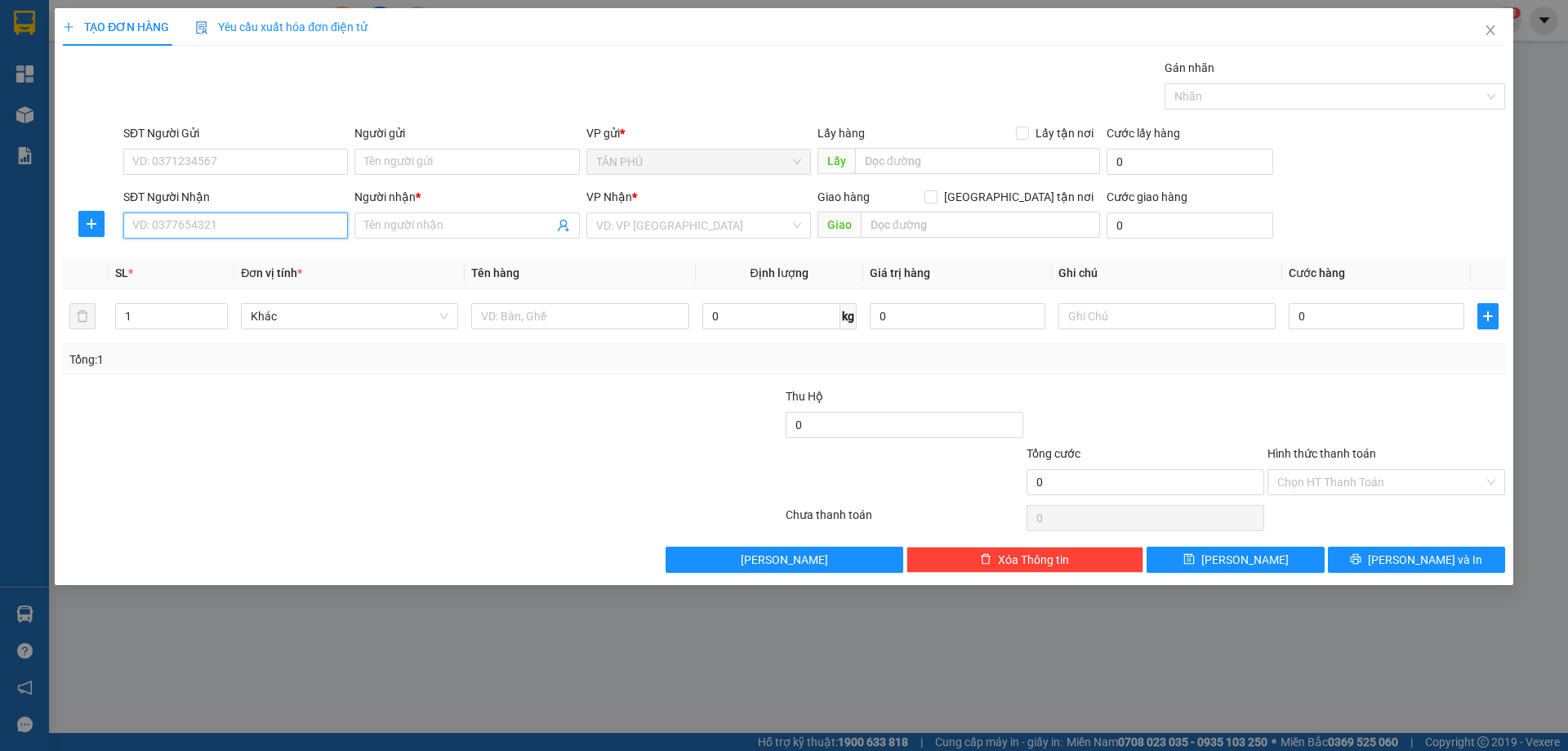
click at [272, 224] on input "SĐT Người Nhận" at bounding box center [235, 226] width 224 height 26
click at [300, 250] on div "0919168099 - A XUÂN" at bounding box center [236, 258] width 205 height 18
type input "0919168099"
type input "A XUÂN"
type input "0919168099"
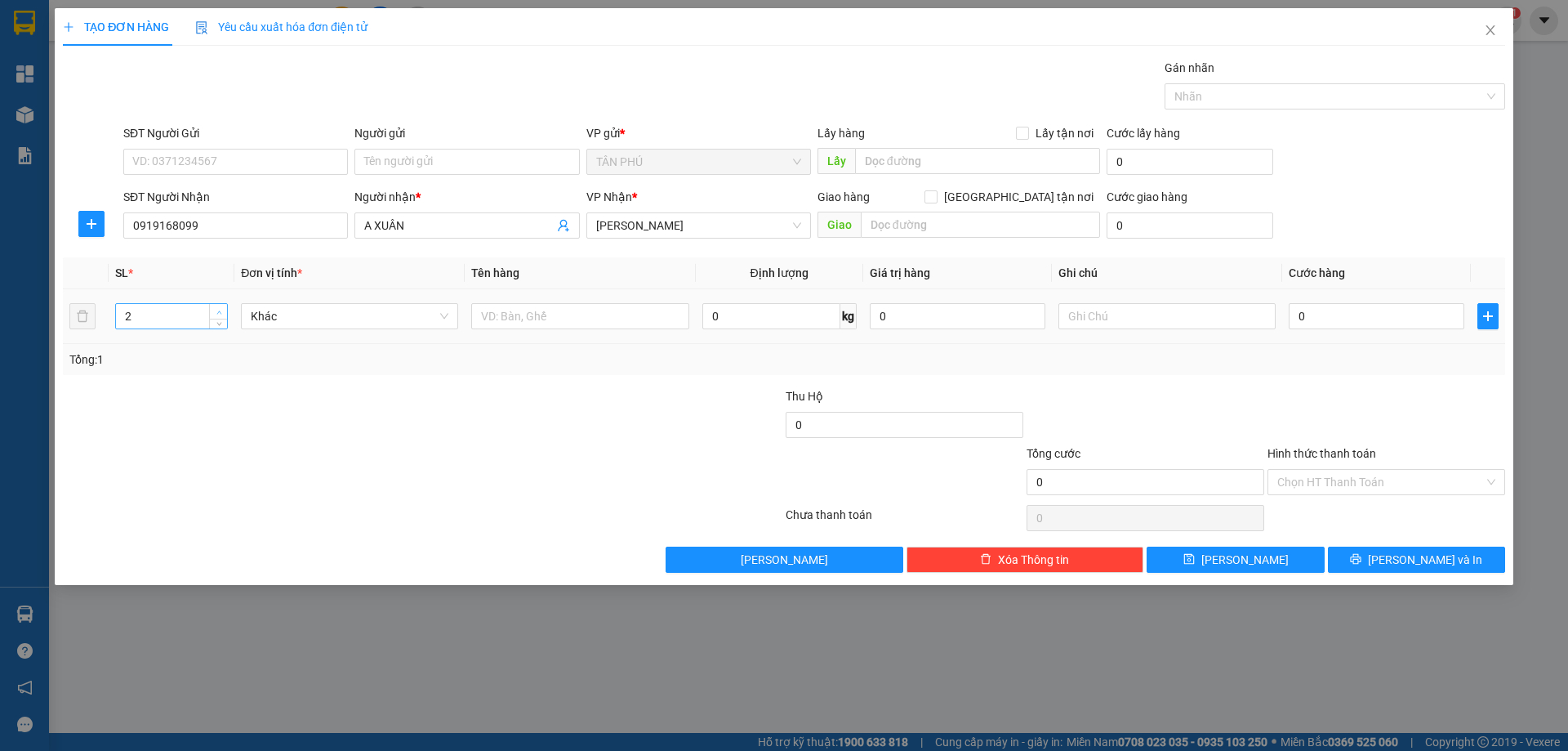
click at [216, 311] on icon "up" at bounding box center [218, 312] width 6 height 6
type input "3"
click at [216, 312] on icon "up" at bounding box center [218, 312] width 6 height 6
click at [508, 314] on input "text" at bounding box center [580, 316] width 217 height 26
type input "T+BAO TẤM"
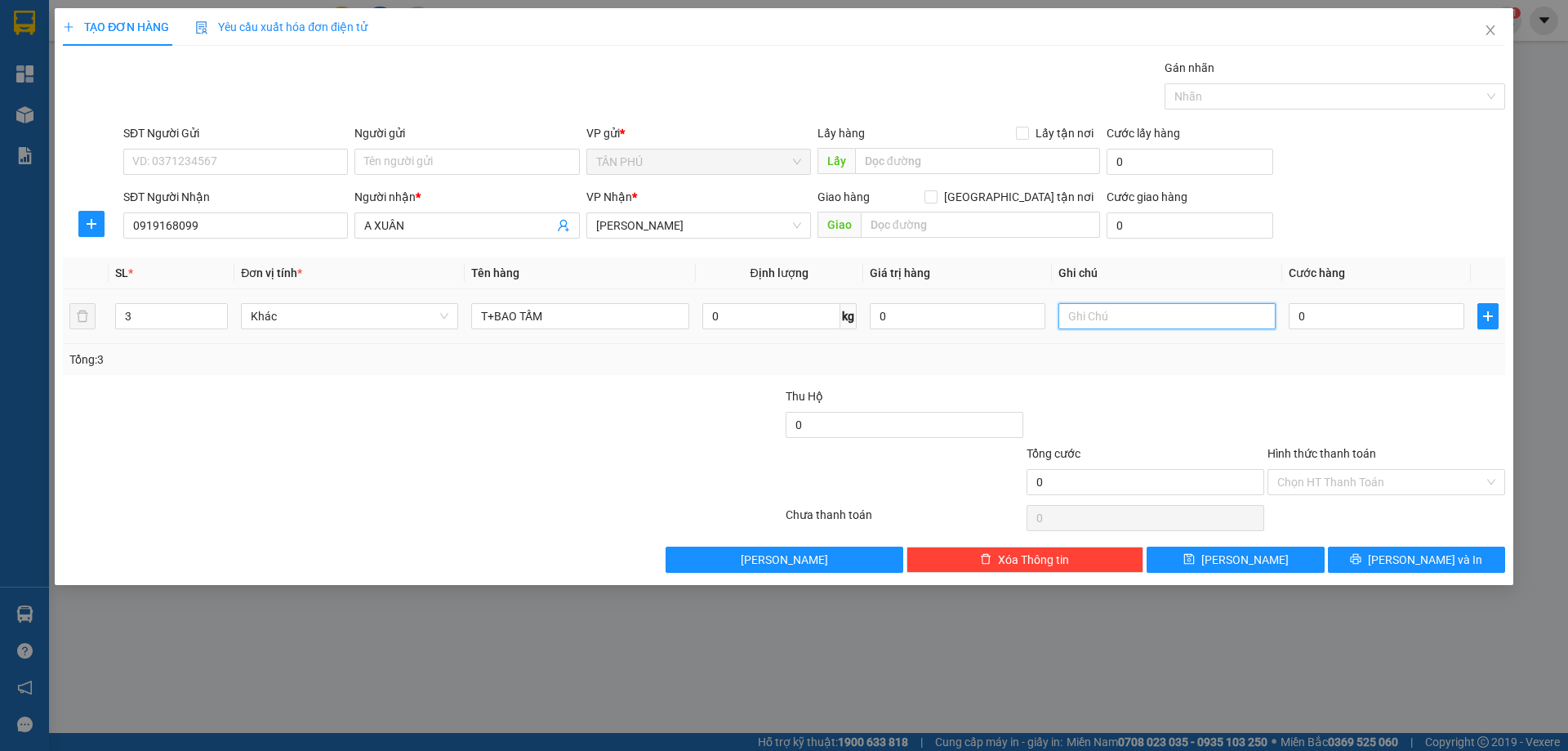
click at [1154, 317] on input "text" at bounding box center [1167, 316] width 217 height 26
type input "C"
click at [1400, 486] on input "Hình thức thanh toán" at bounding box center [1381, 482] width 207 height 25
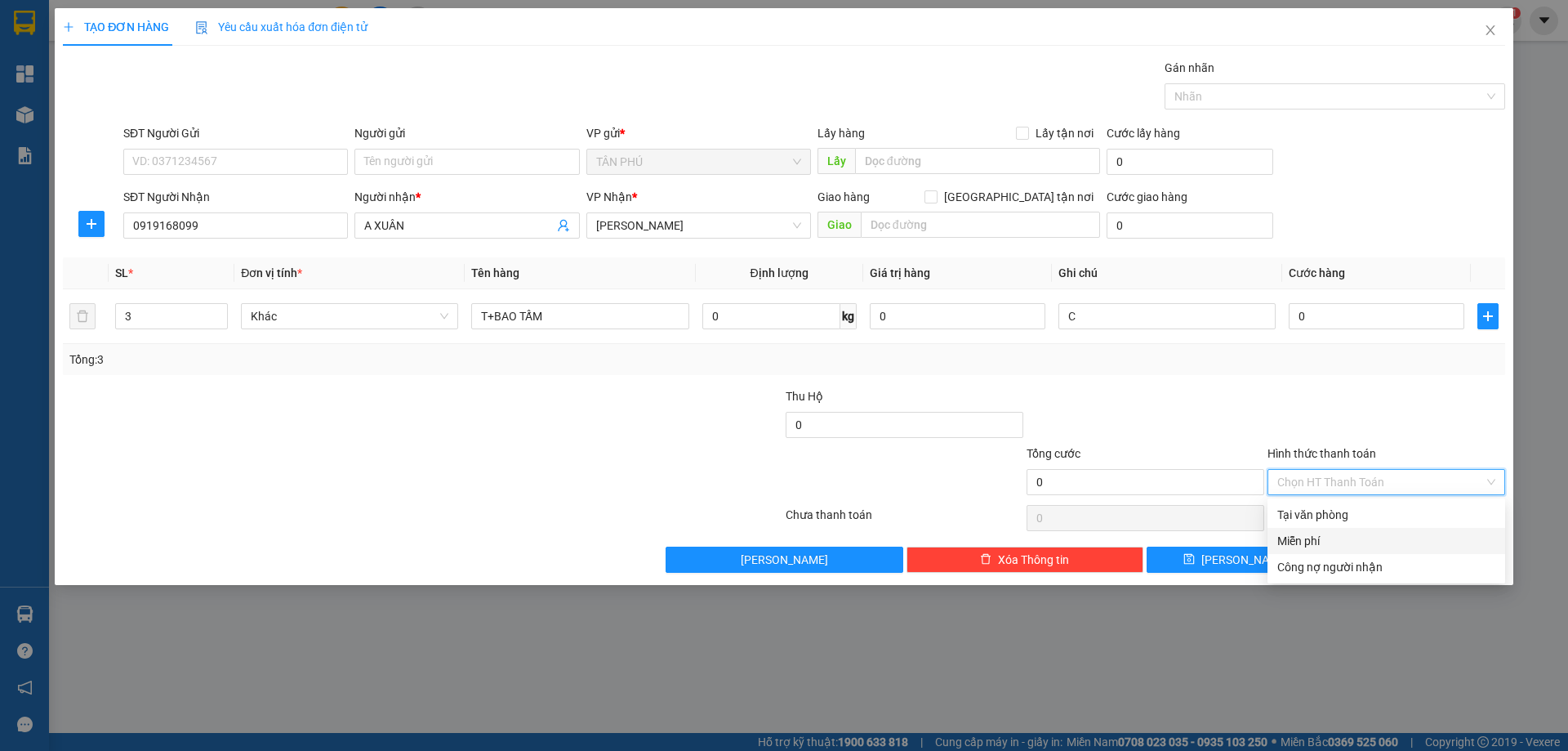
click at [1386, 542] on div "Miễn phí" at bounding box center [1386, 541] width 218 height 18
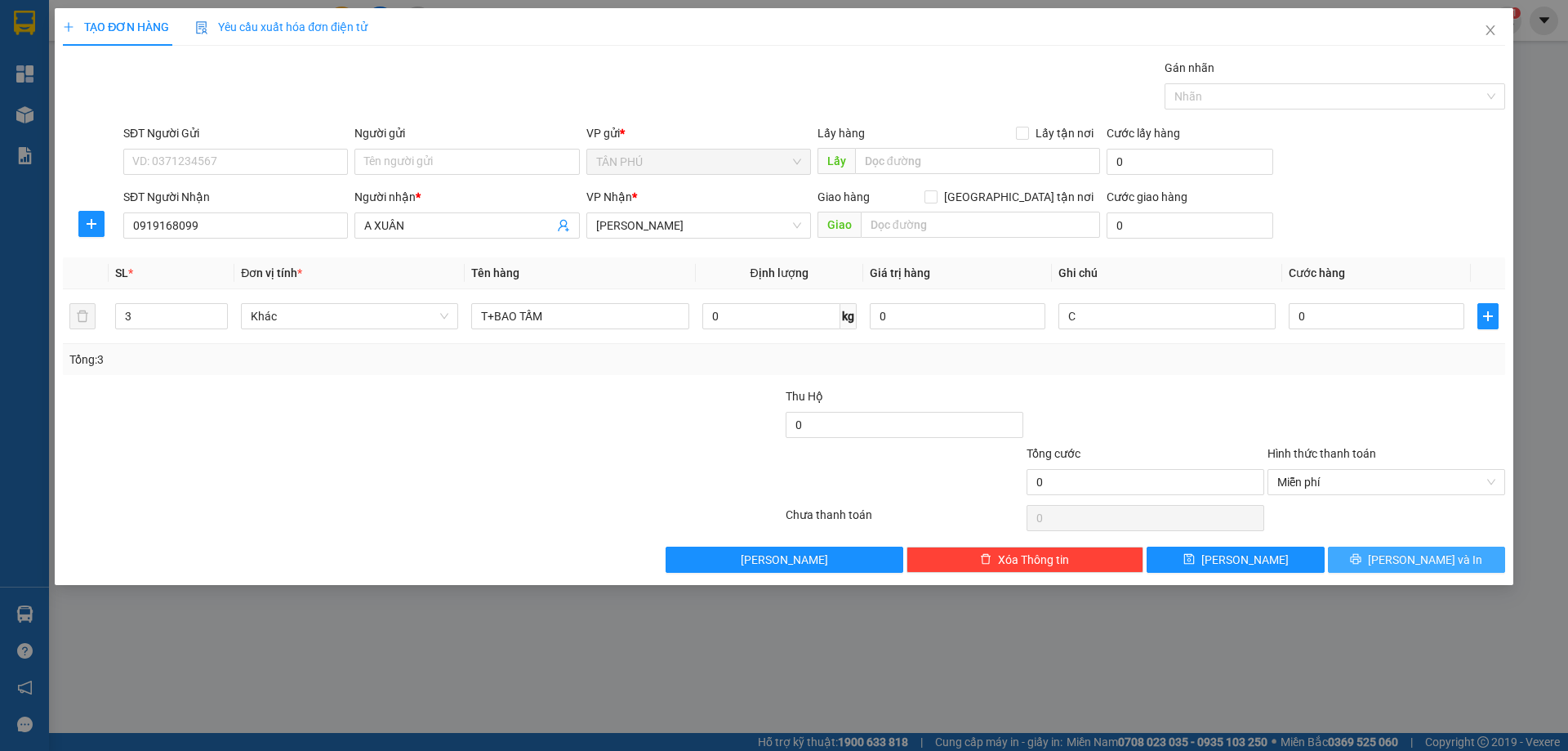
click at [1361, 556] on icon "printer" at bounding box center [1355, 559] width 11 height 12
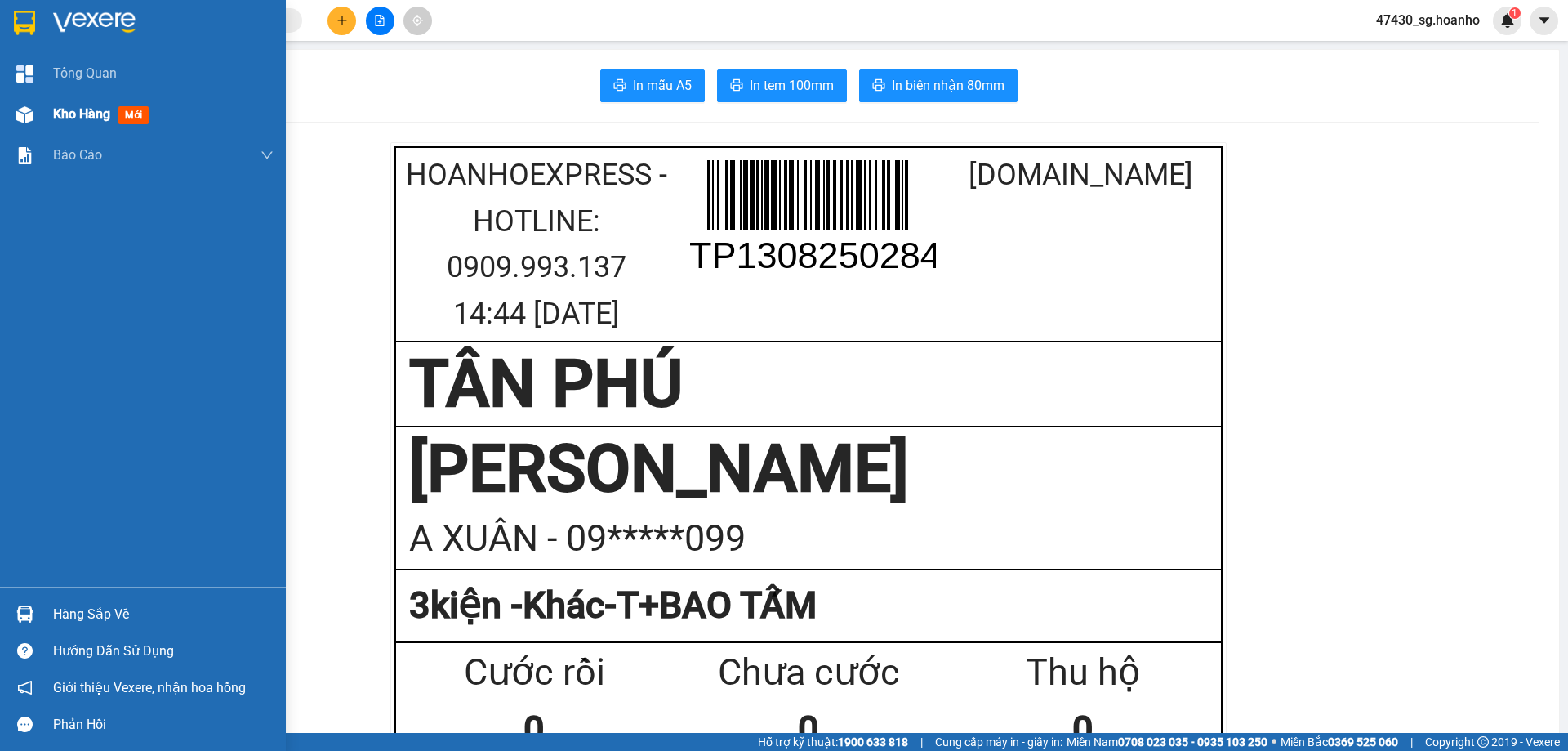
click at [53, 117] on div "Kho hàng mới" at bounding box center [143, 114] width 286 height 41
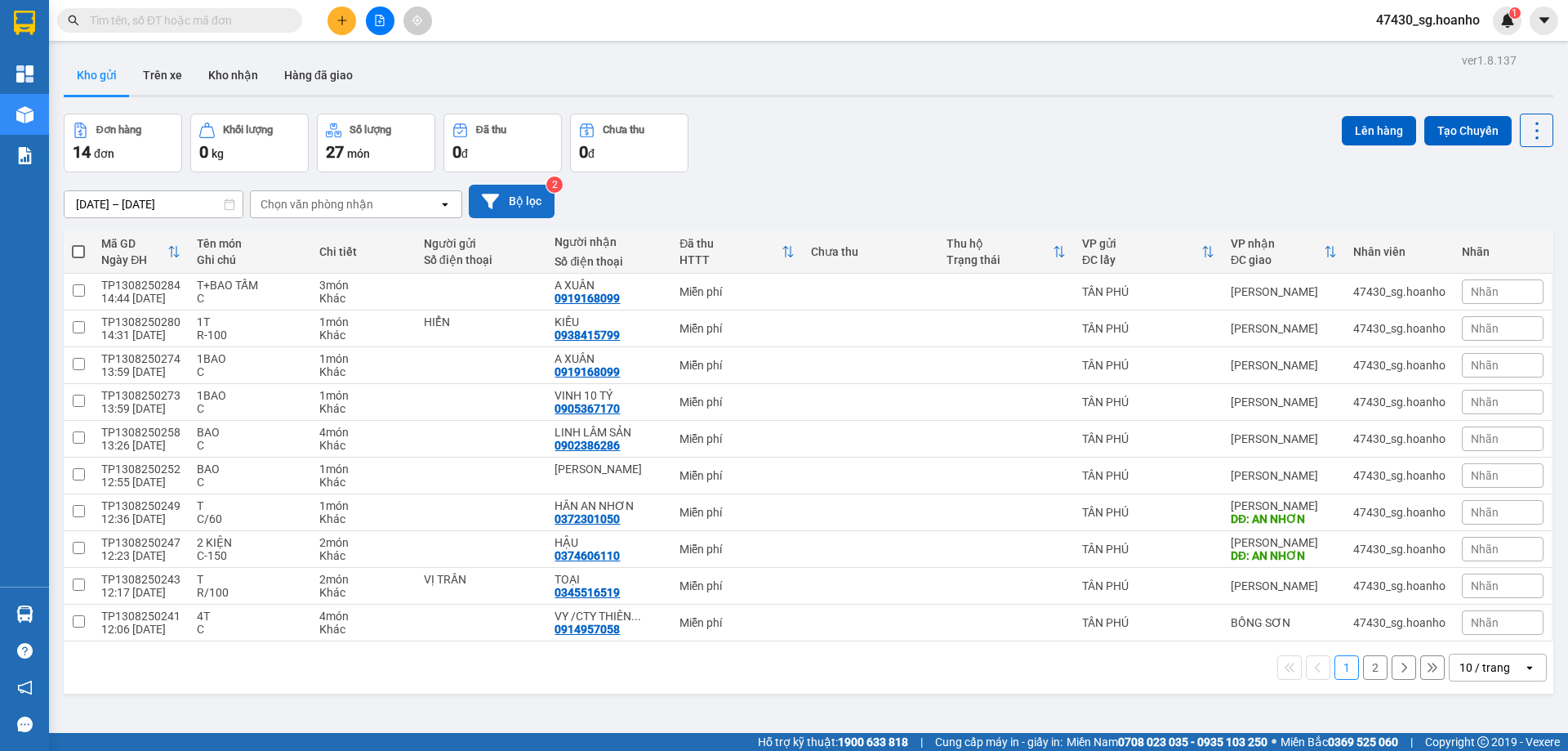
click at [500, 215] on button "Bộ lọc" at bounding box center [512, 201] width 85 height 34
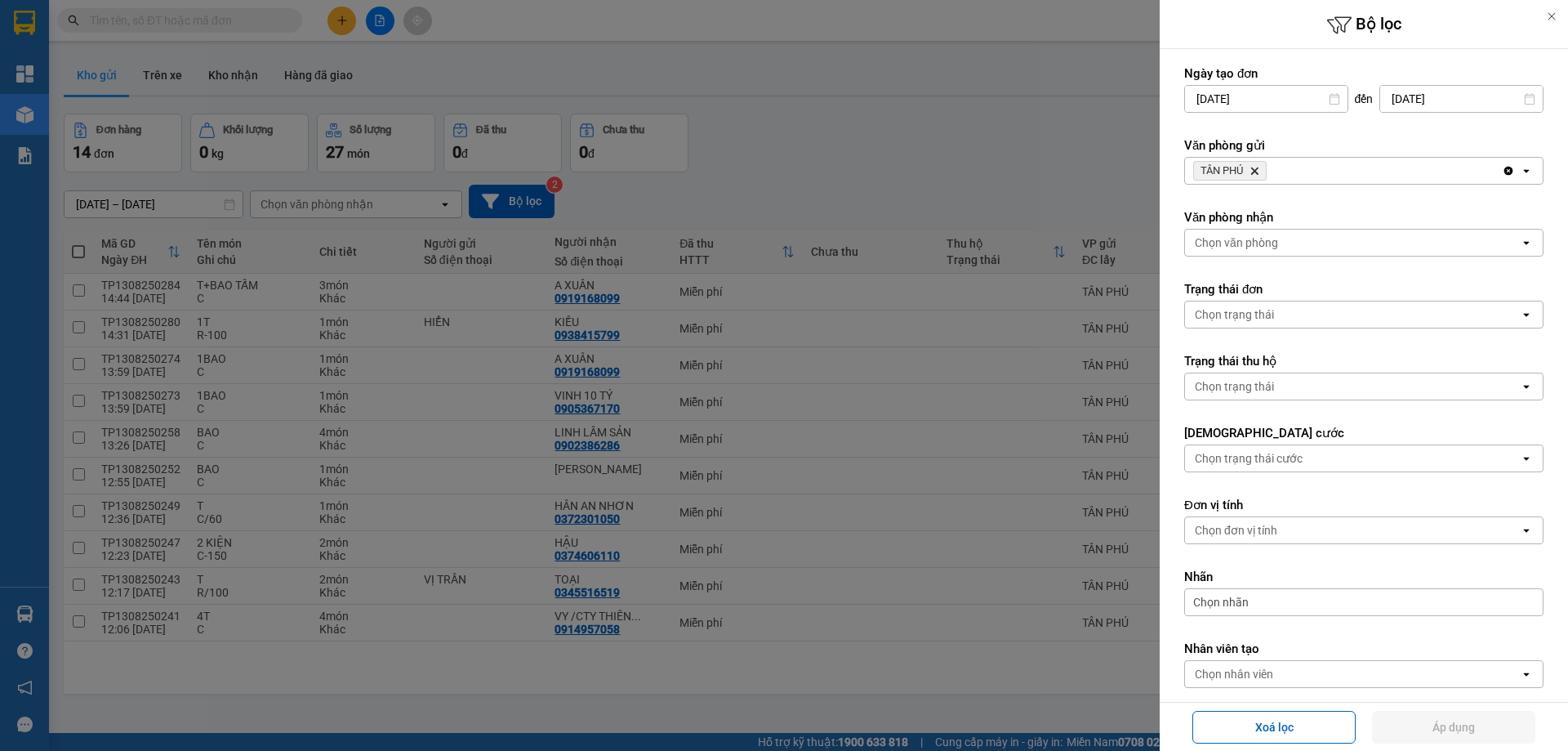
click at [1252, 167] on icon "Delete" at bounding box center [1254, 171] width 10 height 10
click at [1252, 167] on div "Chọn văn phòng" at bounding box center [1236, 171] width 83 height 16
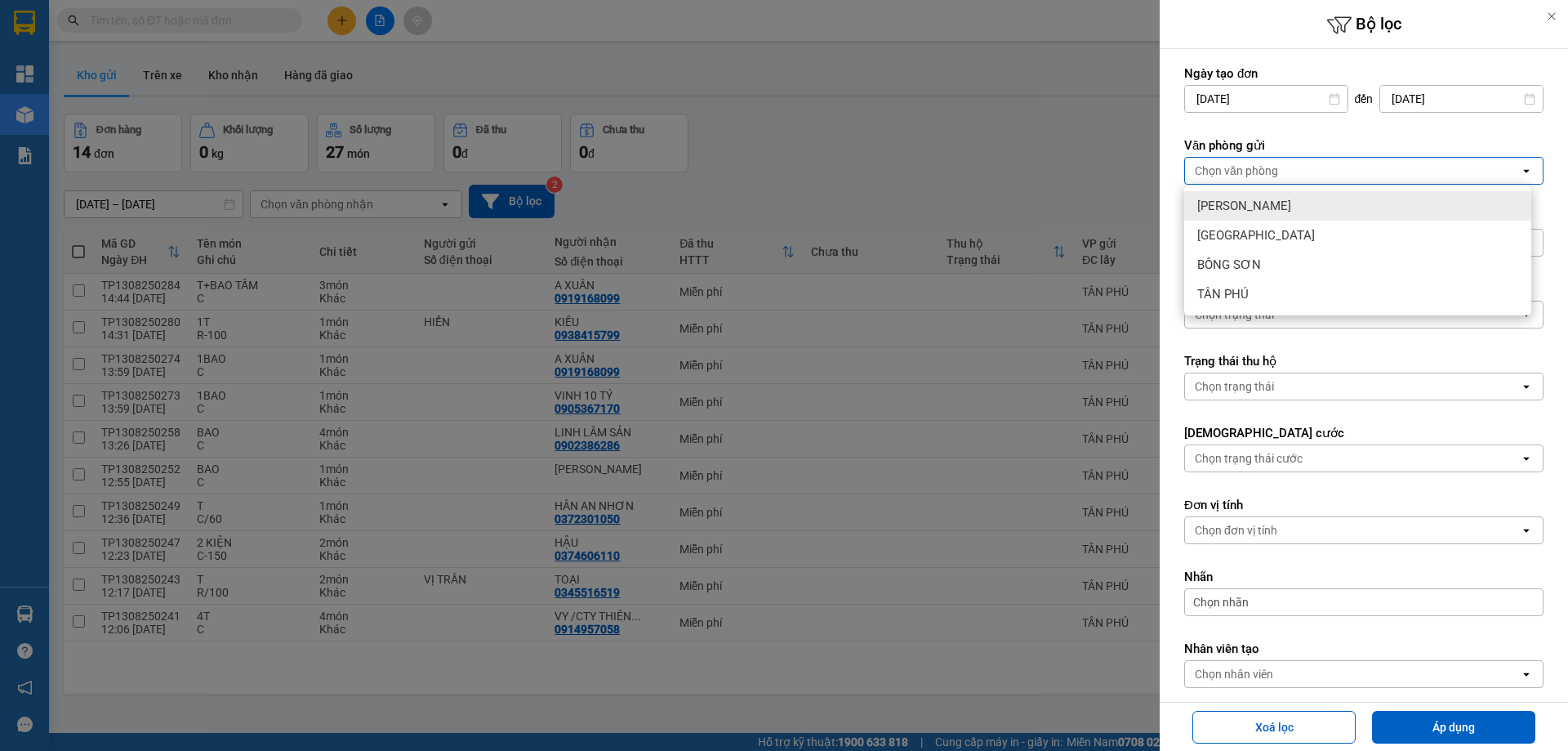
click at [1254, 207] on span "[PERSON_NAME]" at bounding box center [1244, 206] width 94 height 16
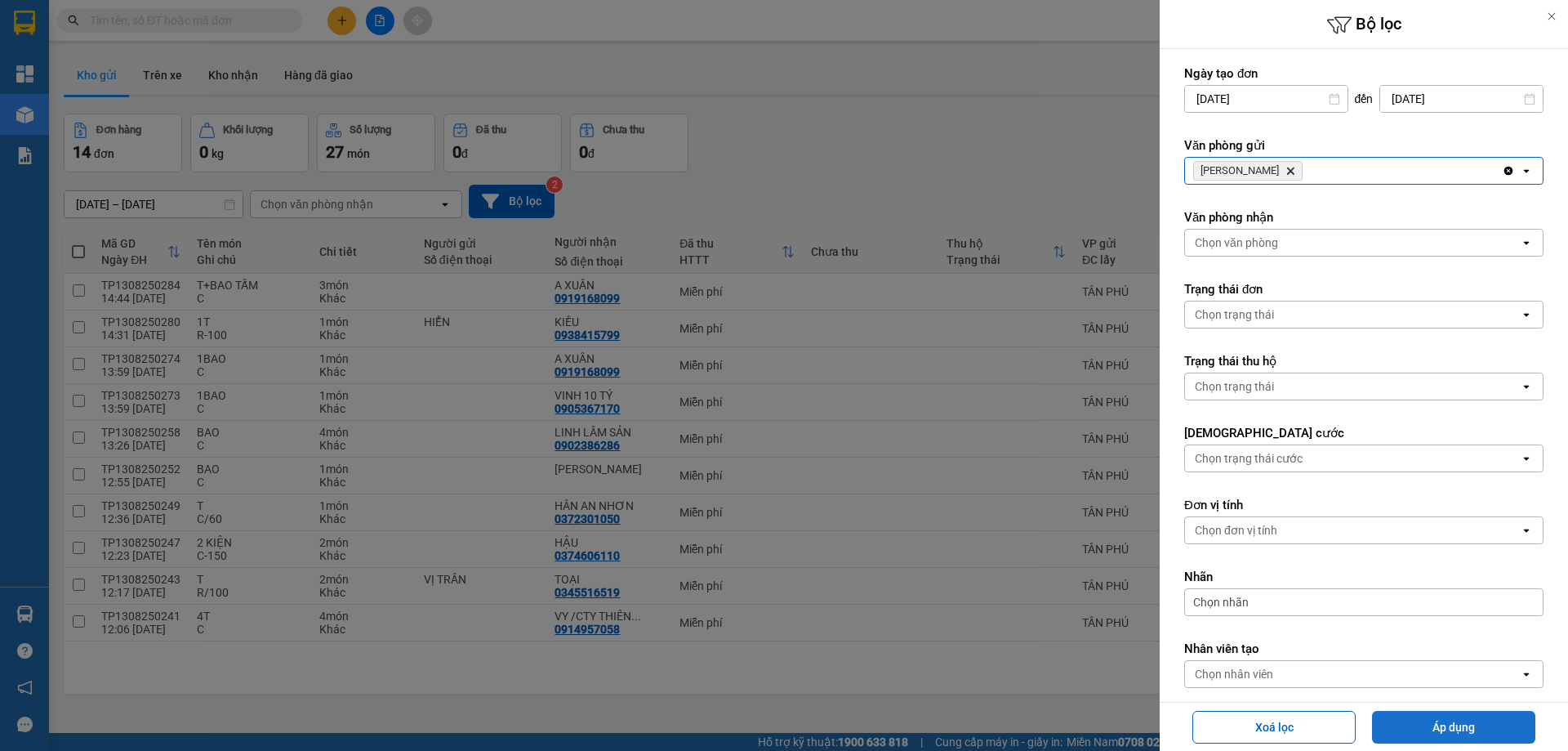
click at [1422, 737] on button "Áp dụng" at bounding box center [1453, 727] width 163 height 33
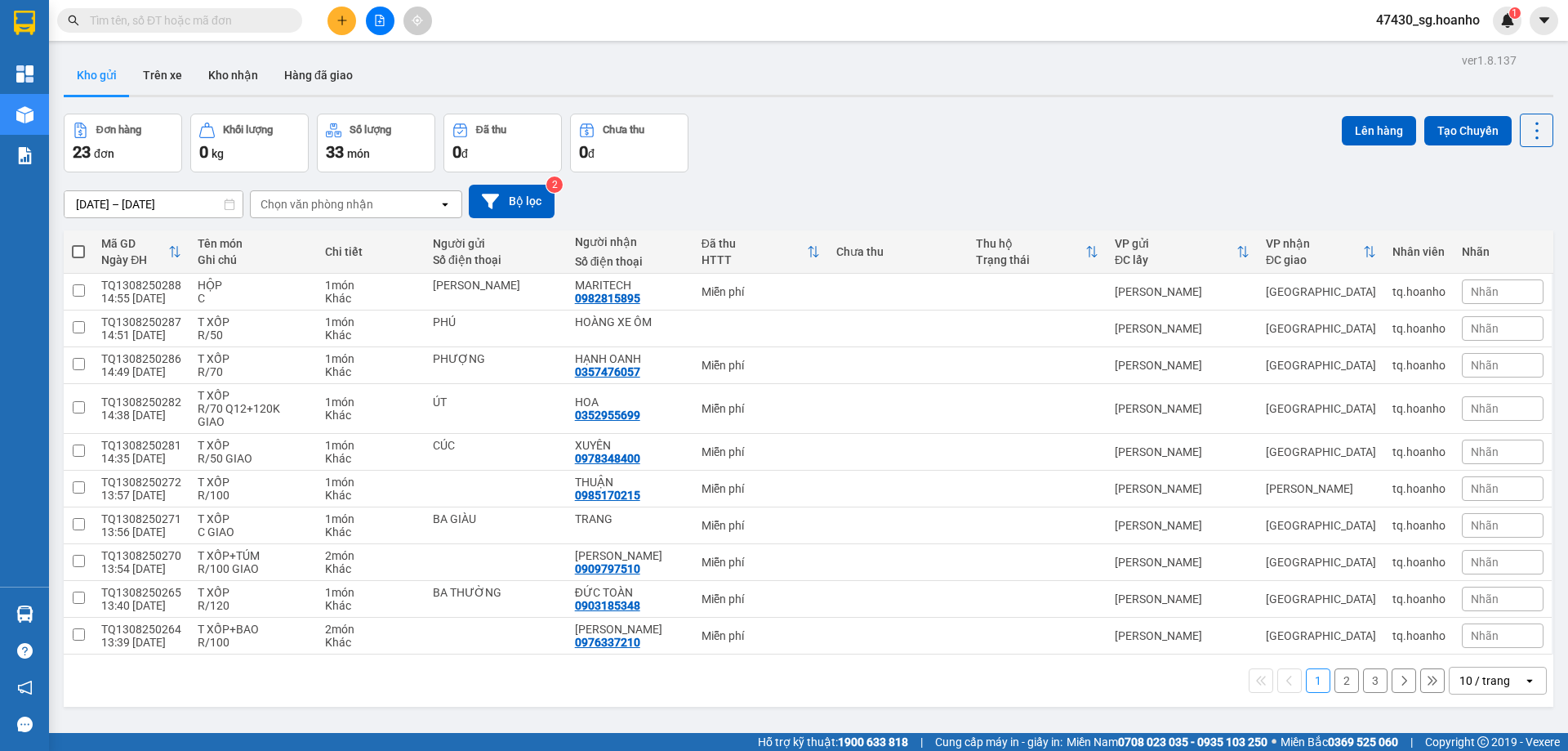
click at [1335, 671] on button "2" at bounding box center [1347, 680] width 25 height 25
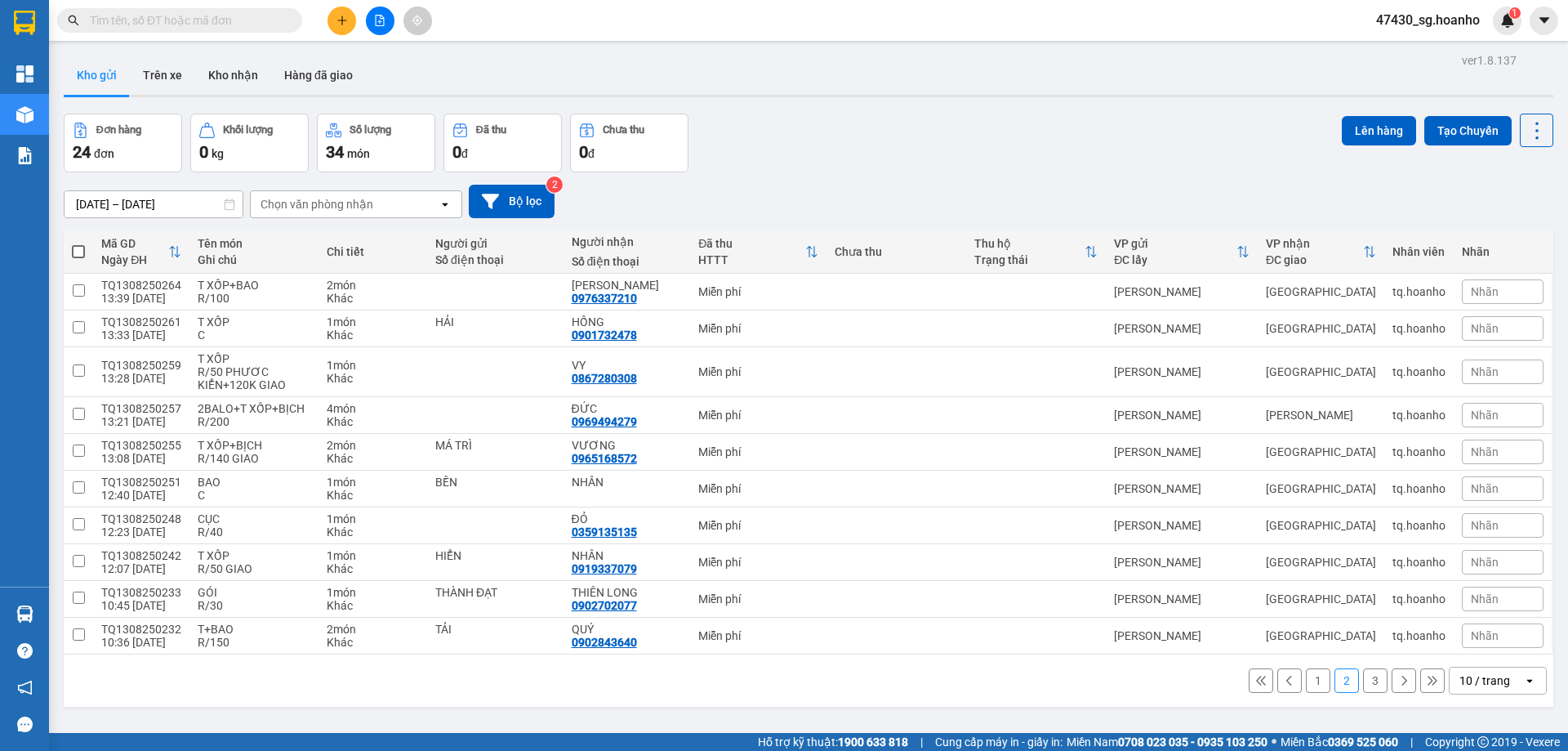
click at [1335, 668] on button "2" at bounding box center [1347, 680] width 25 height 25
click at [341, 13] on button at bounding box center [342, 21] width 29 height 29
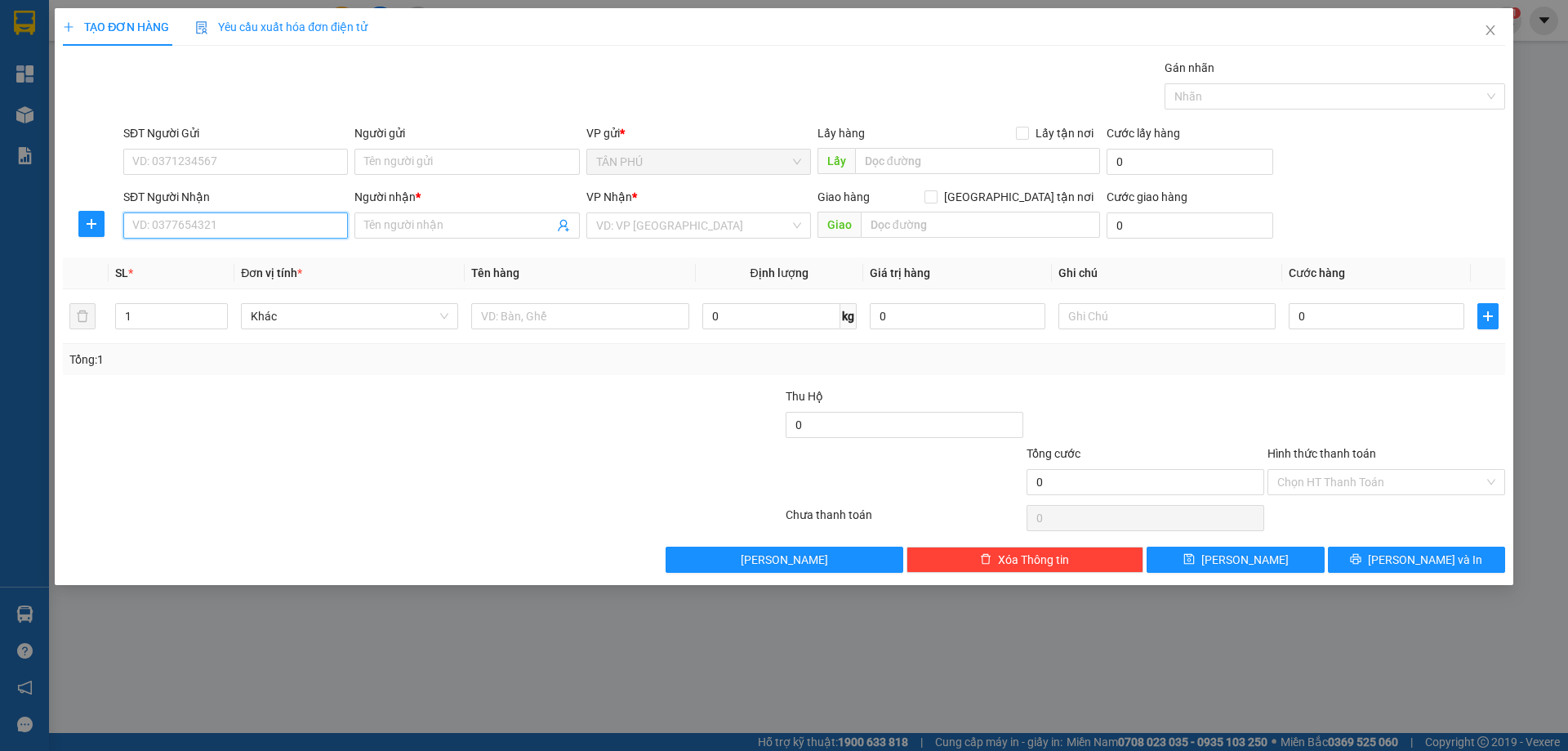
click at [256, 236] on input "SĐT Người Nhận" at bounding box center [235, 226] width 224 height 26
click at [264, 259] on div "0919168099 - A XUÂN" at bounding box center [236, 258] width 205 height 18
type input "0919168099"
type input "A XUÂN"
type input "0919168099"
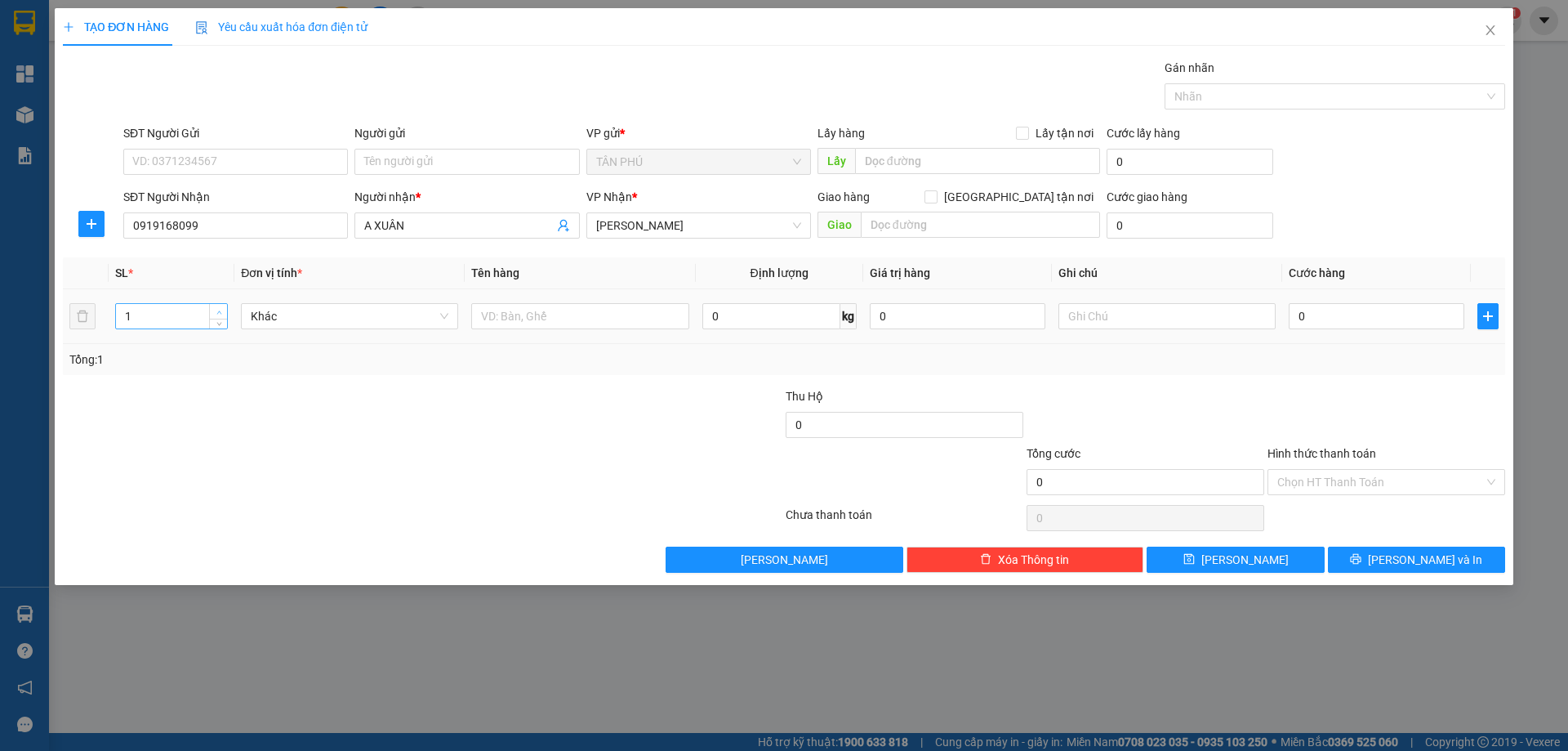
type input "2"
click at [221, 312] on icon "up" at bounding box center [218, 312] width 6 height 6
click at [530, 311] on input "text" at bounding box center [580, 316] width 217 height 26
type input "2BAO"
click at [1115, 316] on input "text" at bounding box center [1167, 316] width 217 height 26
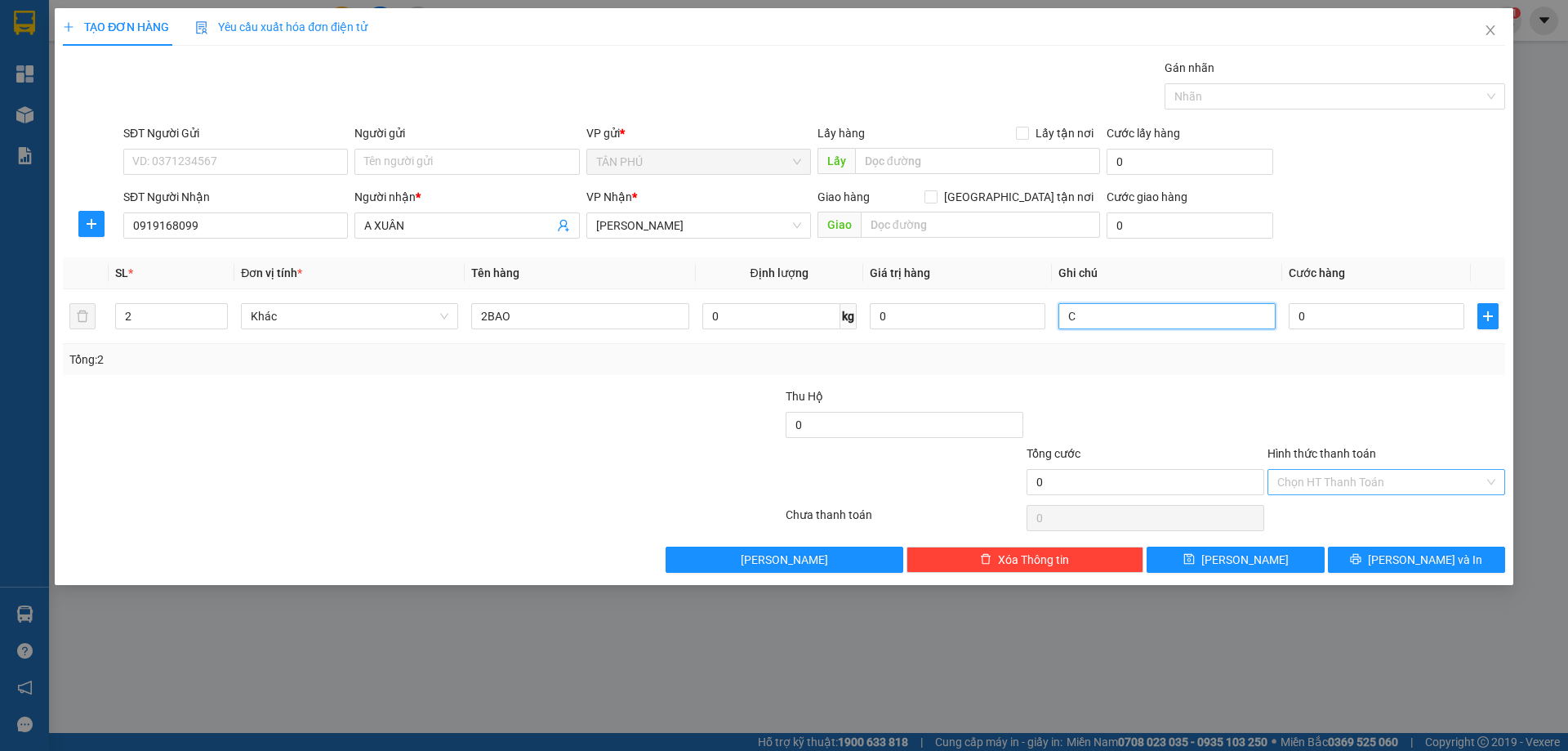
type input "C"
click at [1314, 484] on input "Hình thức thanh toán" at bounding box center [1381, 482] width 207 height 25
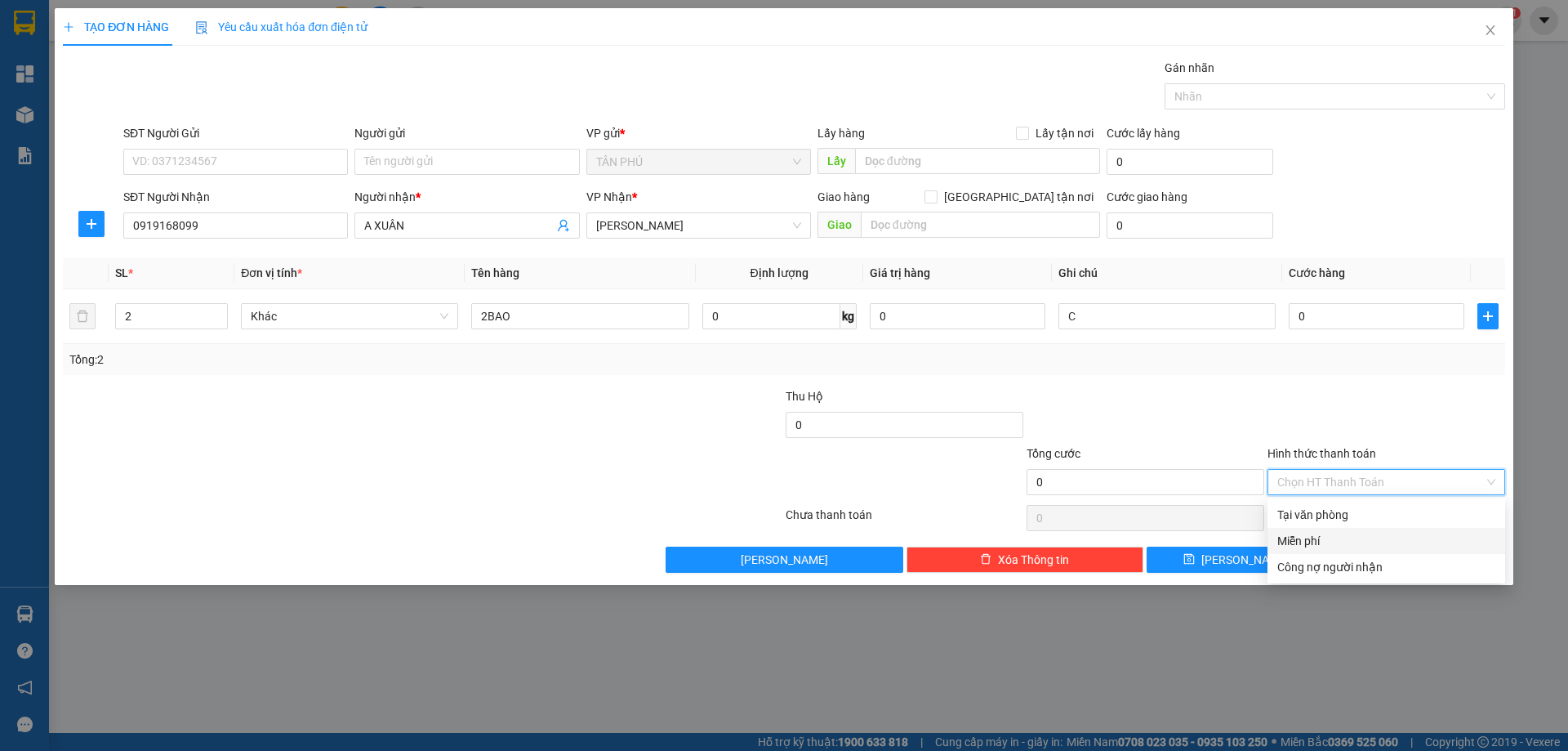
click at [1336, 544] on div "Miễn phí" at bounding box center [1386, 541] width 218 height 18
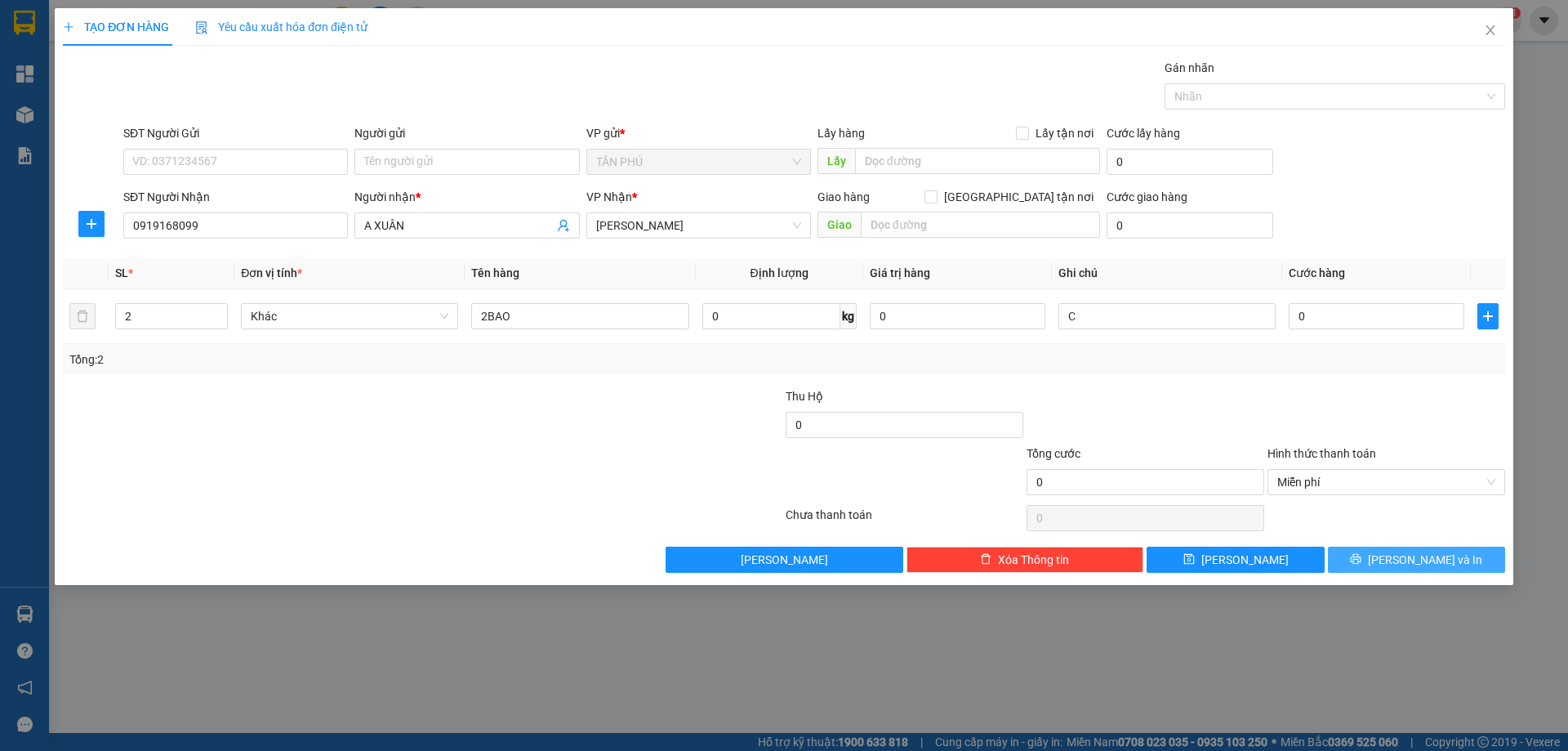
click at [1403, 564] on span "[PERSON_NAME] và In" at bounding box center [1424, 560] width 114 height 18
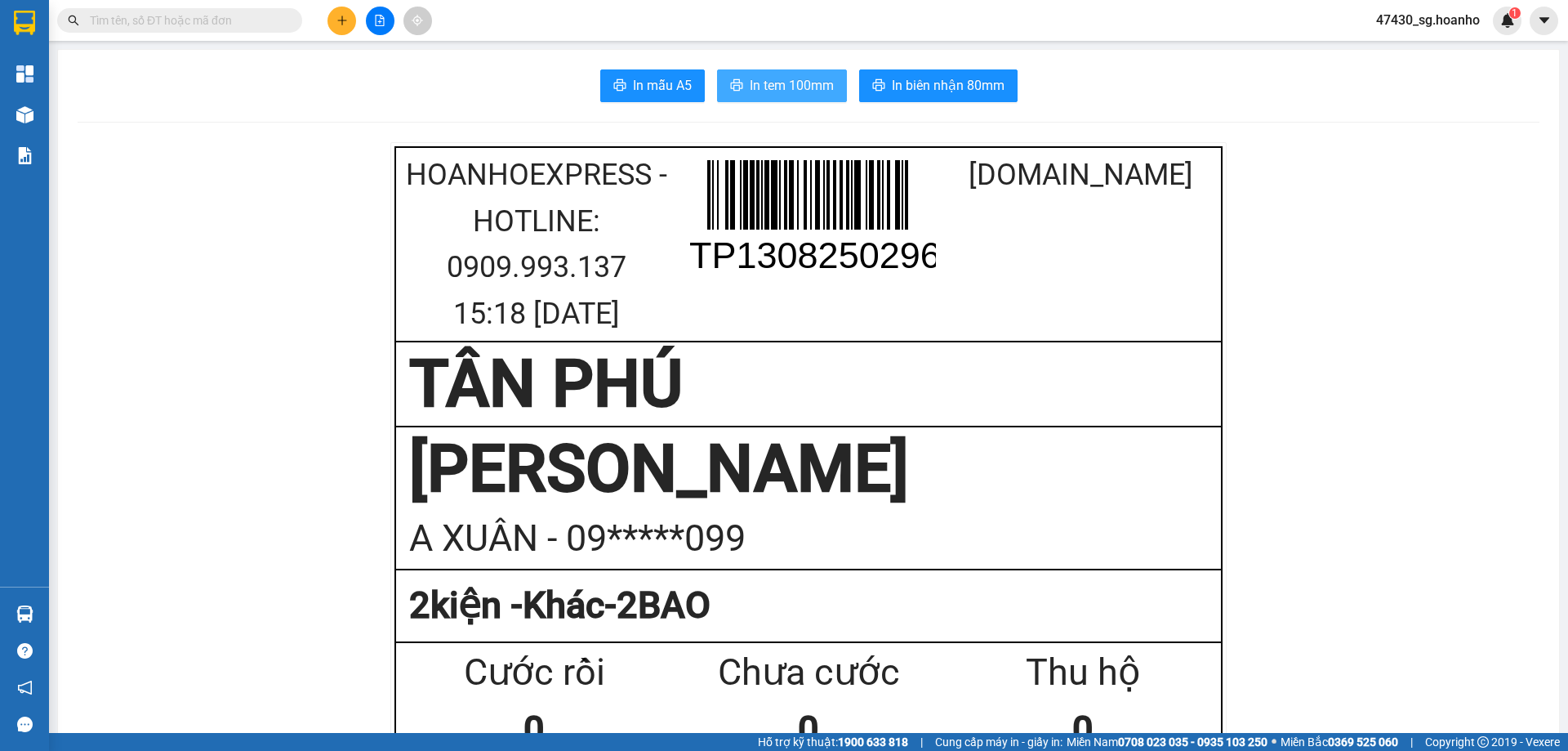
click at [793, 76] on span "In tem 100mm" at bounding box center [792, 85] width 84 height 21
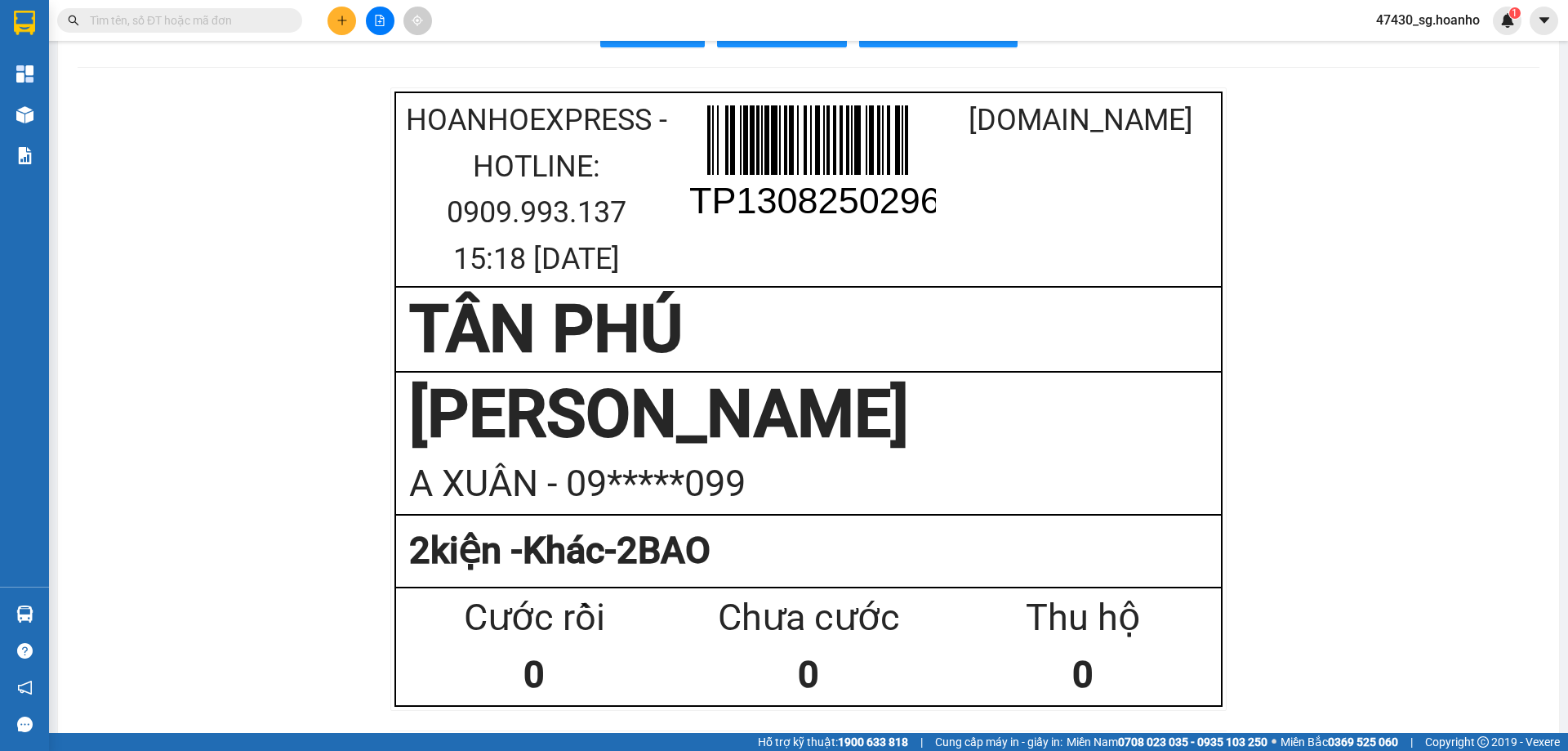
scroll to position [81, 0]
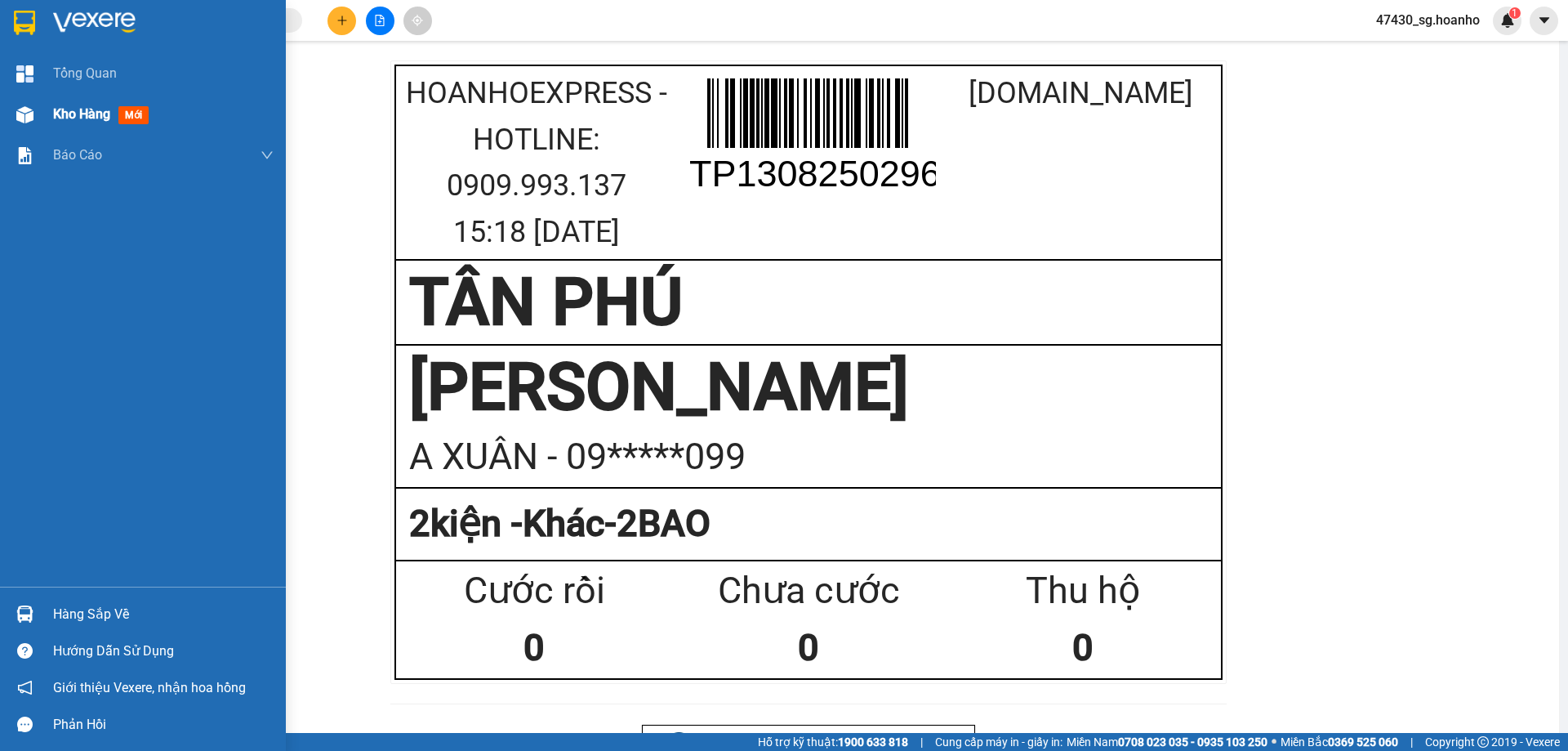
click at [89, 122] on span "Kho hàng" at bounding box center [82, 113] width 57 height 16
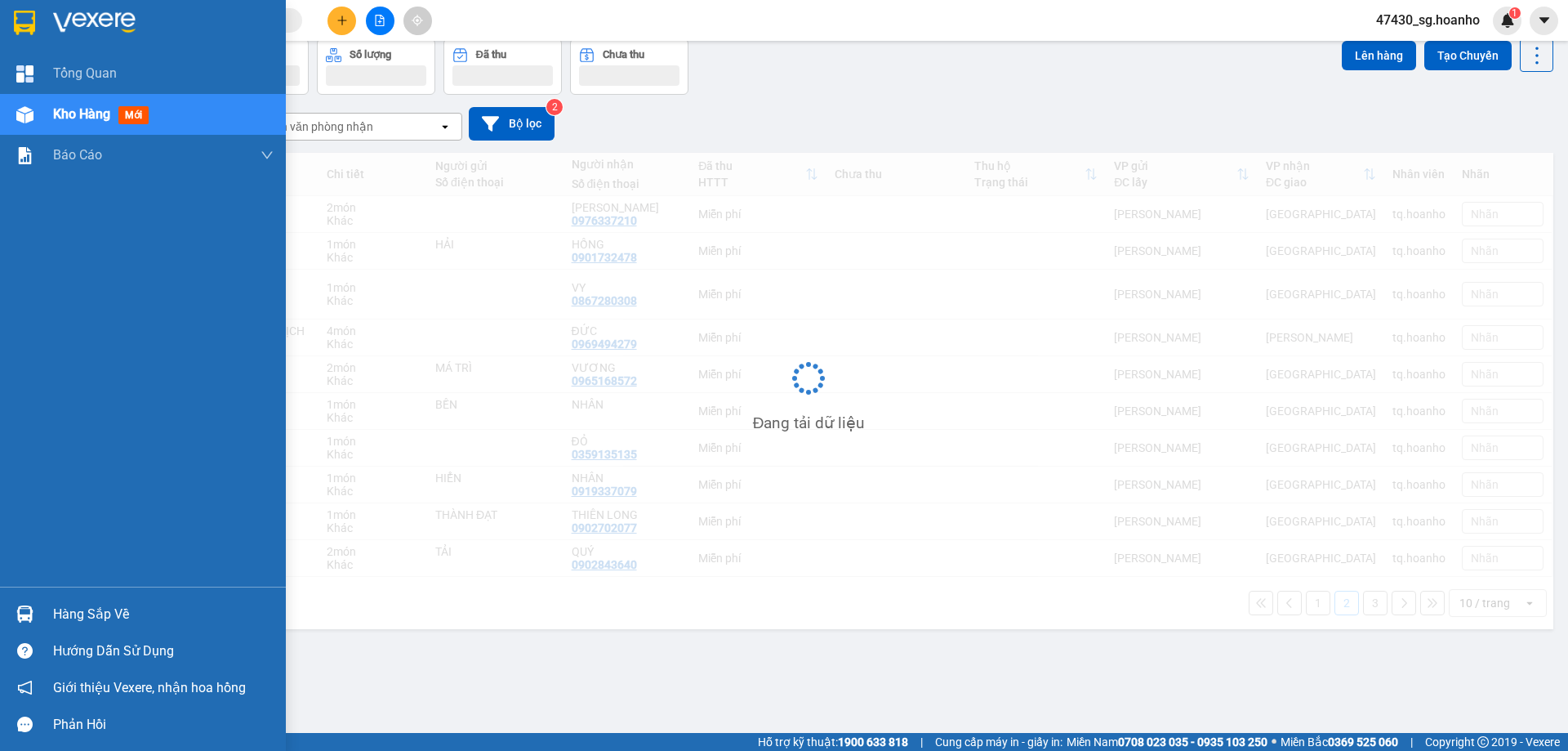
scroll to position [75, 0]
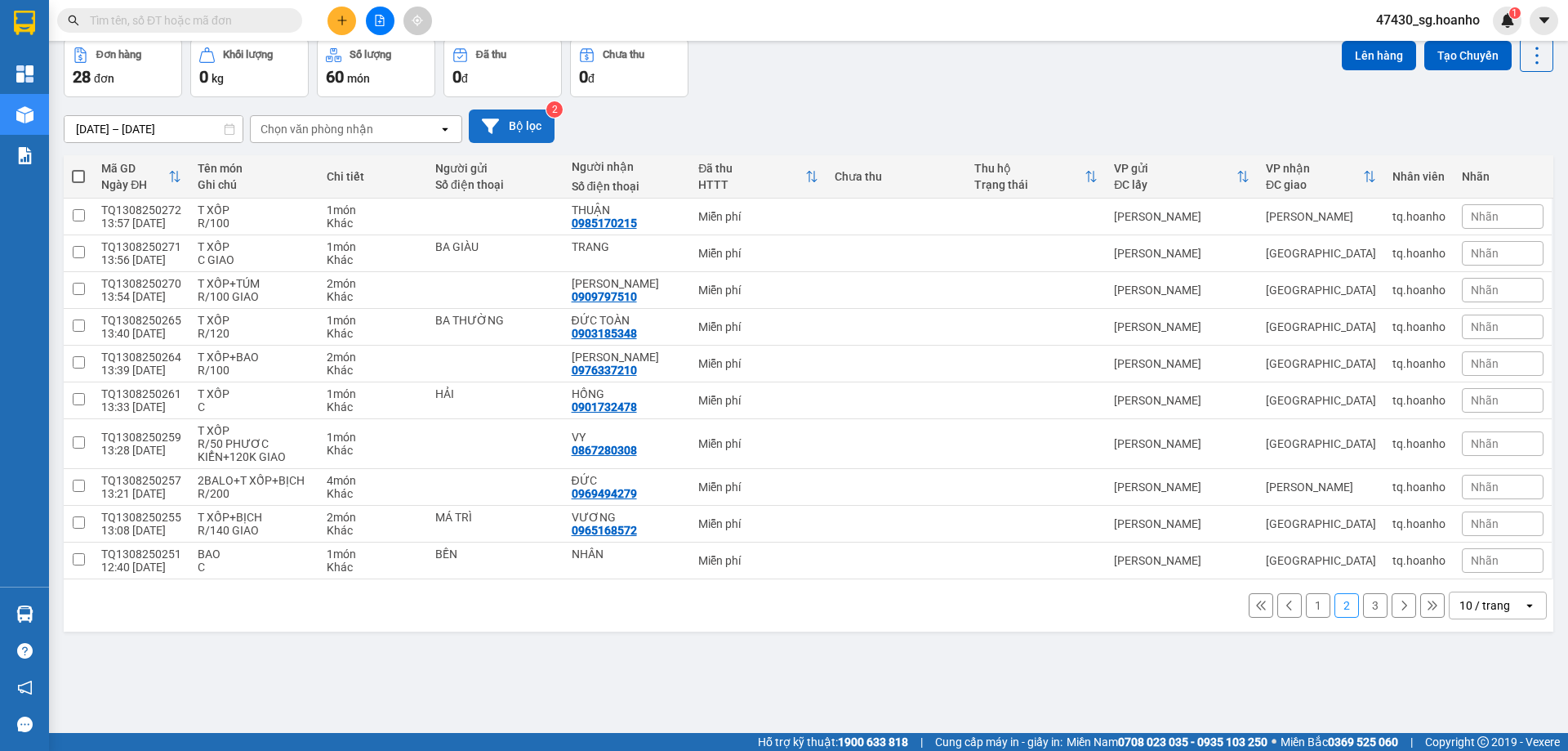
click at [497, 117] on icon at bounding box center [490, 126] width 17 height 17
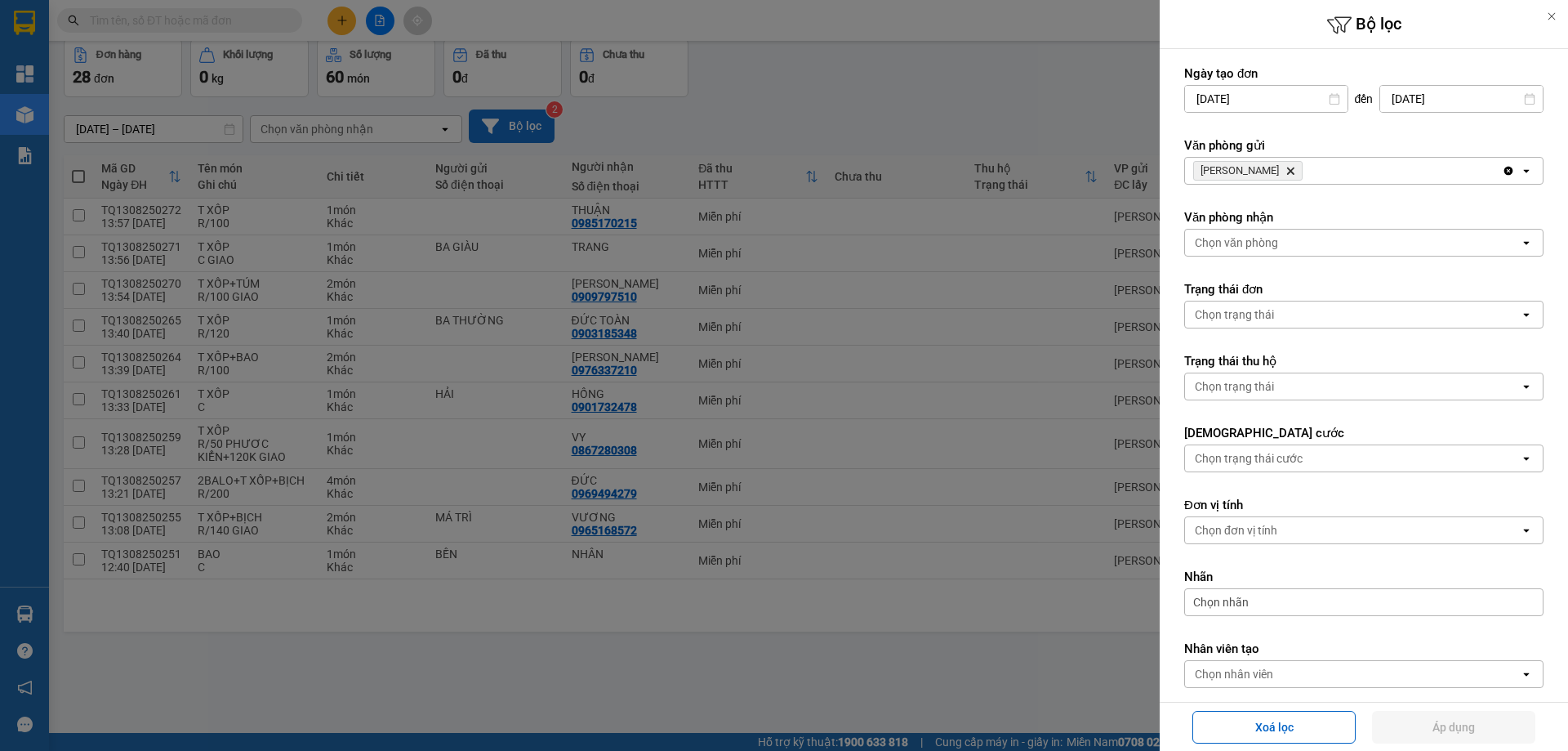
click at [1287, 170] on icon "TAM QUAN, close by backspace" at bounding box center [1290, 171] width 7 height 7
click at [1267, 170] on div "Chọn văn phòng" at bounding box center [1236, 171] width 83 height 16
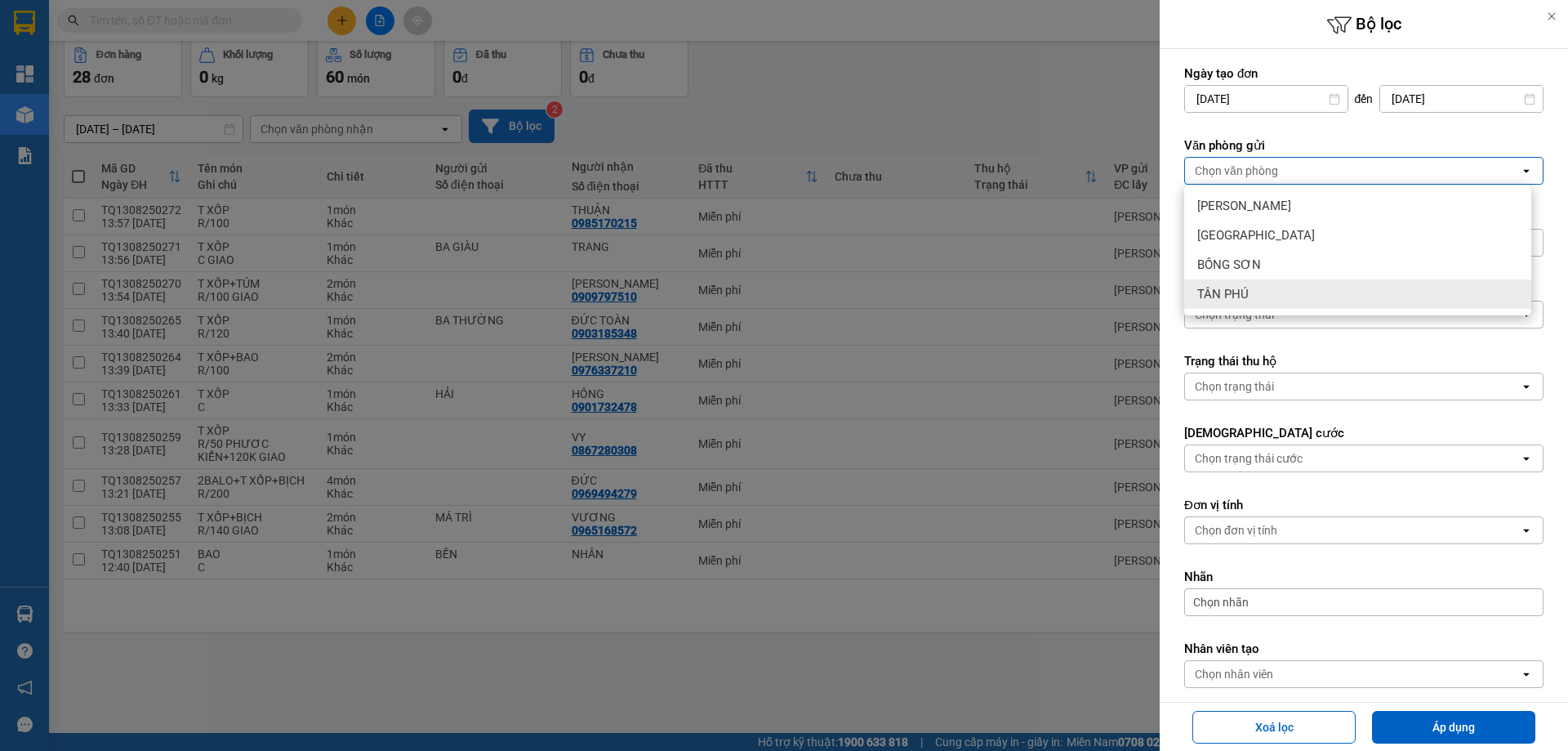
click at [1248, 296] on div "TÂN PHÚ" at bounding box center [1358, 294] width 347 height 30
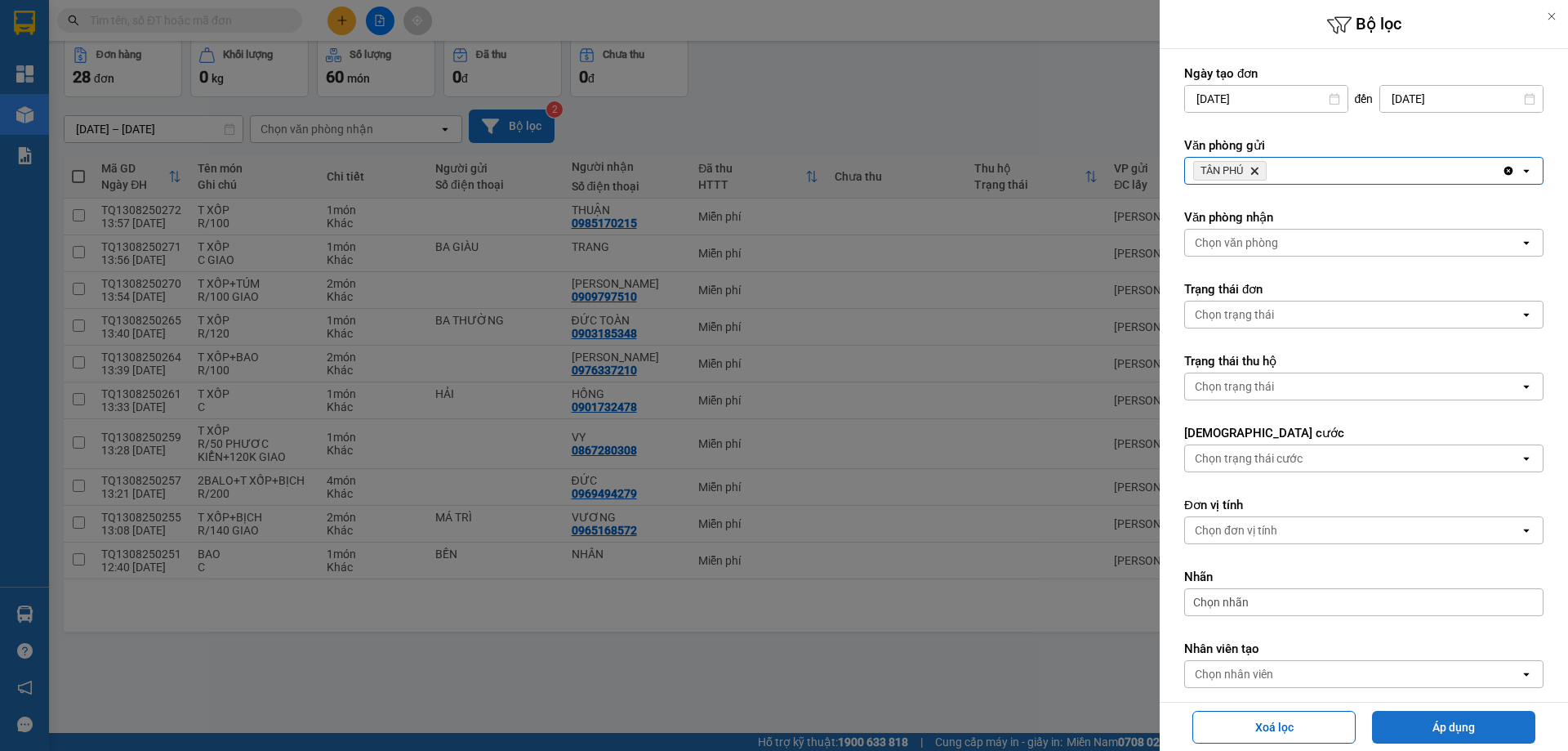
click at [1427, 718] on button "Áp dụng" at bounding box center [1453, 727] width 163 height 33
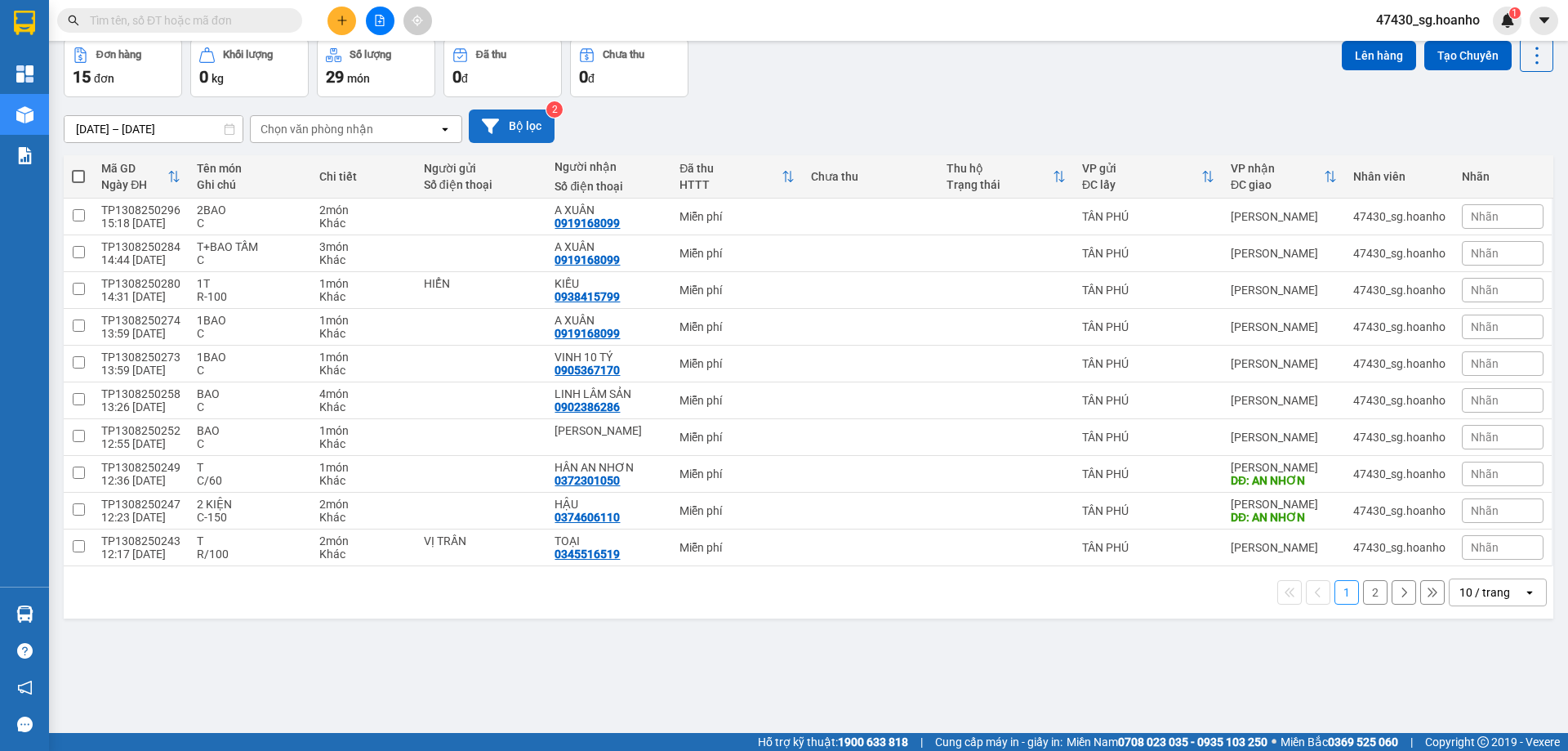
click at [1363, 595] on button "2" at bounding box center [1375, 592] width 25 height 25
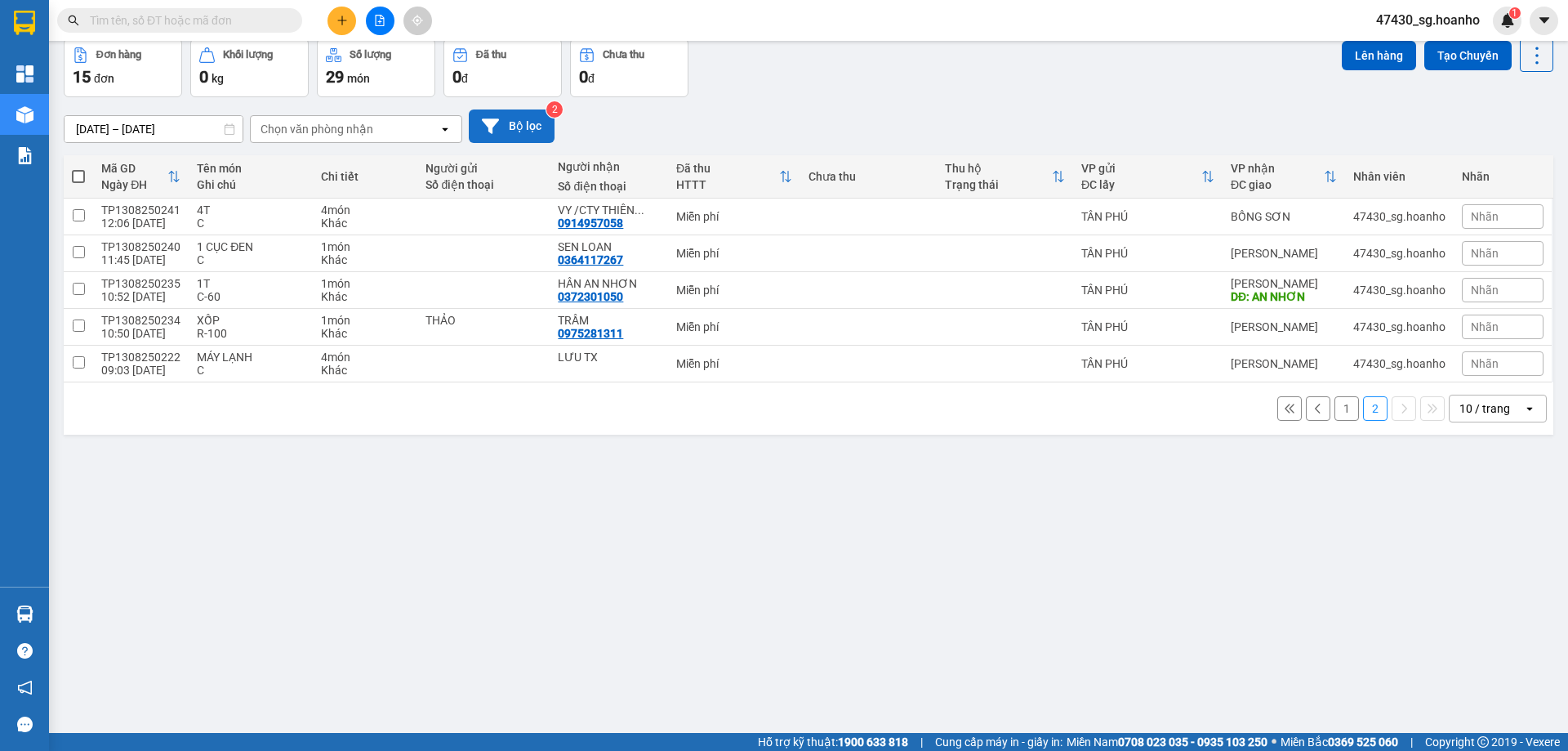
click at [1335, 405] on button "1" at bounding box center [1347, 408] width 25 height 25
